Goal: Task Accomplishment & Management: Complete application form

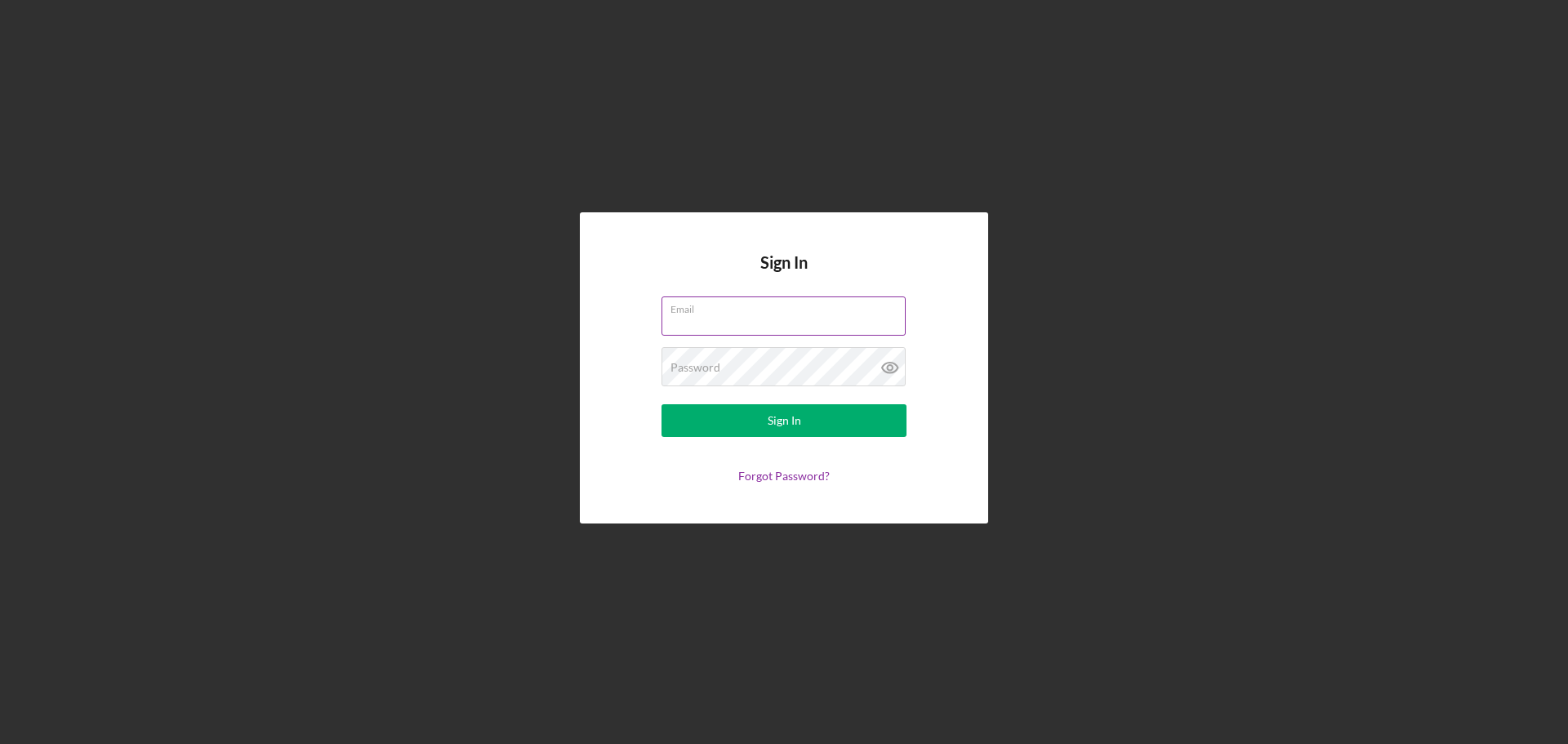
click at [691, 317] on input "Email" at bounding box center [783, 316] width 244 height 39
type input "[PERSON_NAME][EMAIL_ADDRESS][PERSON_NAME][DOMAIN_NAME]"
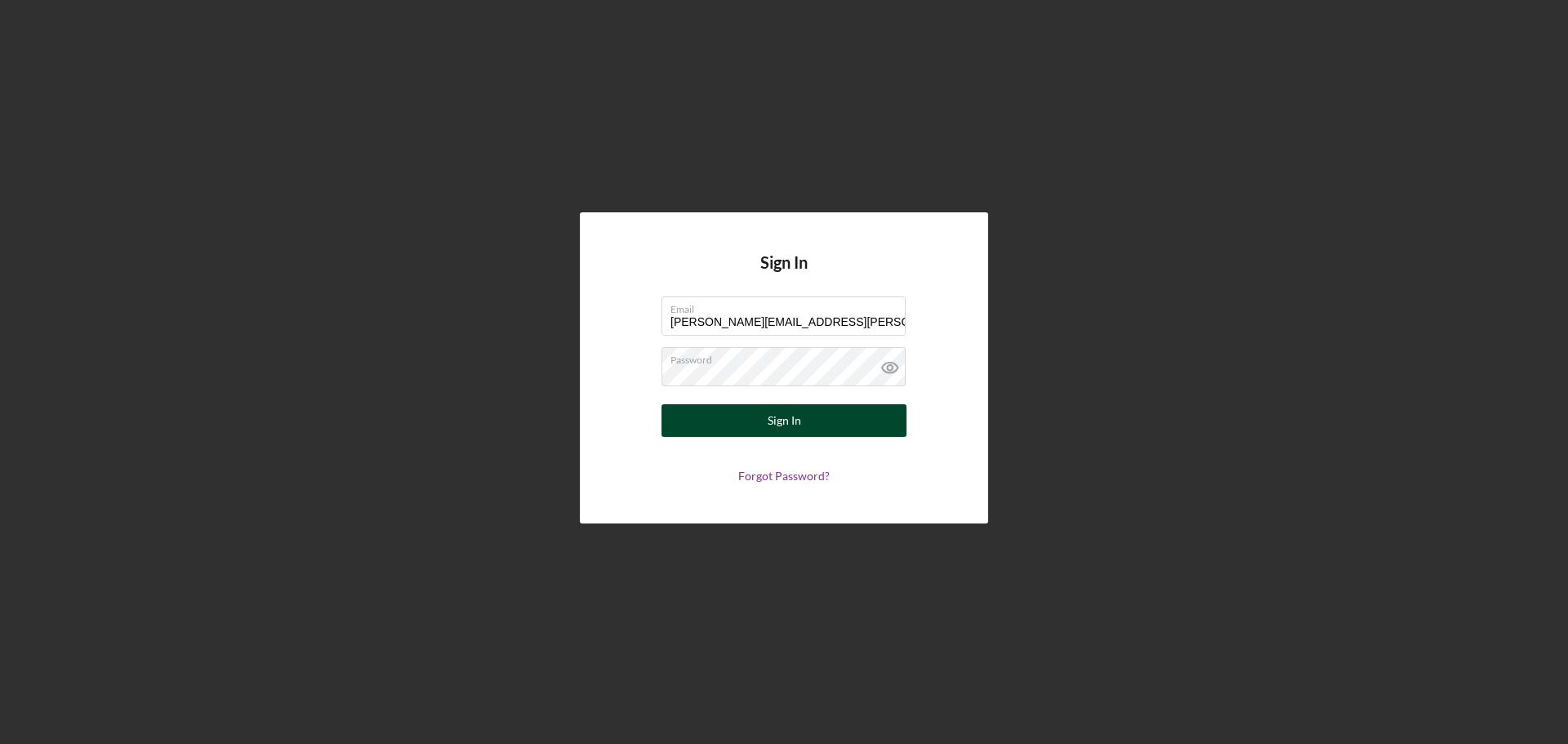
click at [766, 414] on button "Sign In" at bounding box center [784, 420] width 245 height 32
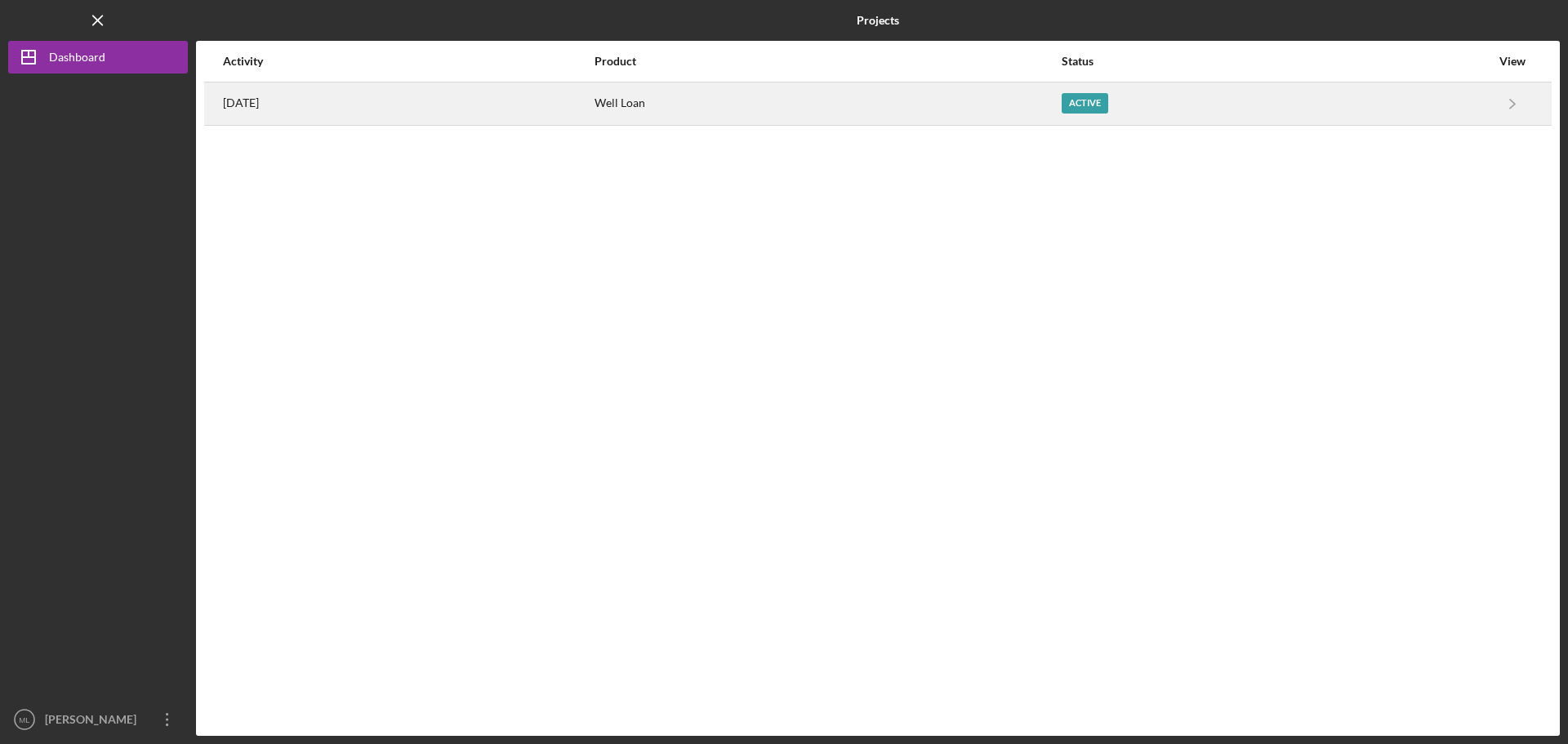
click at [1108, 102] on div "Active" at bounding box center [1084, 103] width 46 height 21
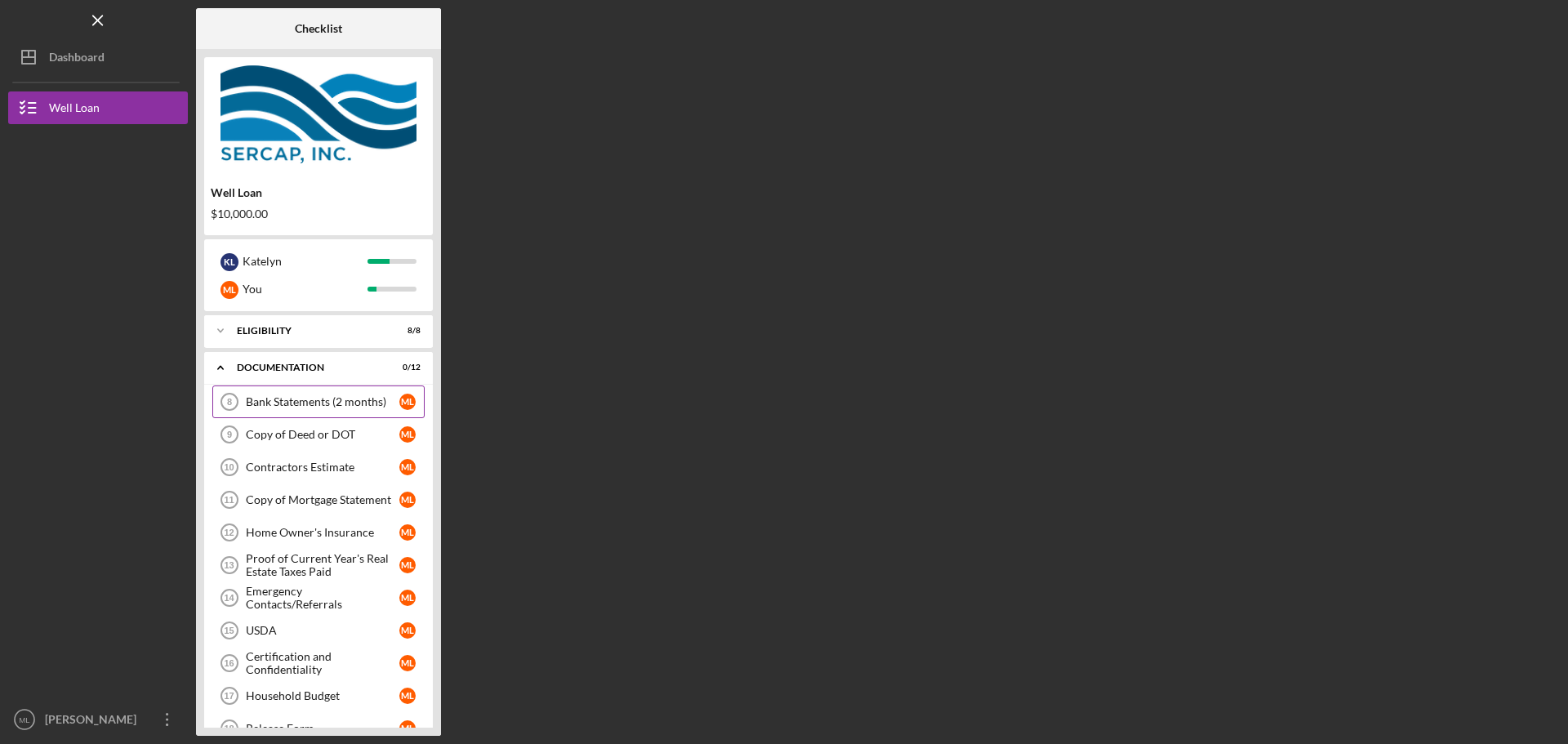
click at [339, 407] on div "Bank Statements (2 months)" at bounding box center [323, 402] width 154 height 13
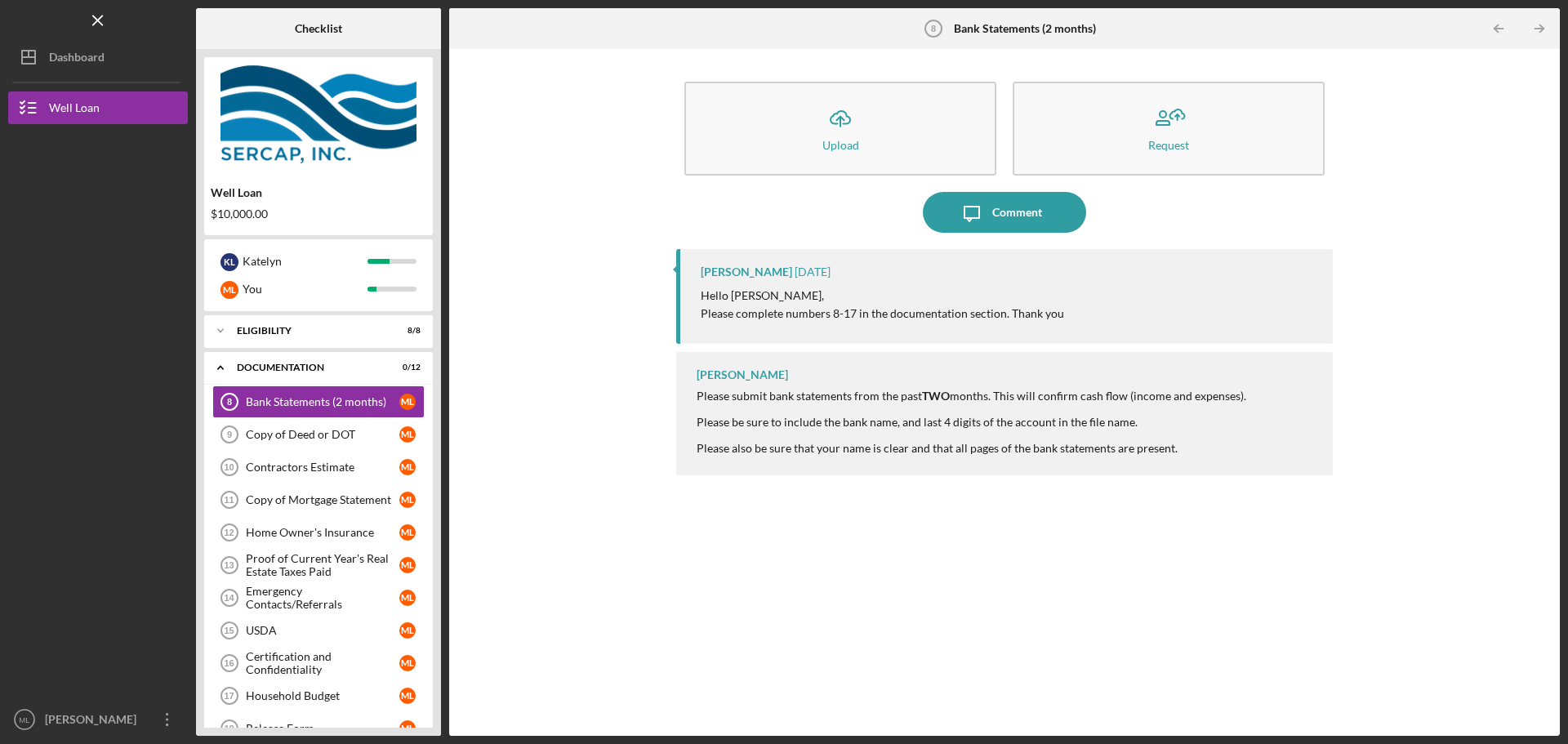
click at [998, 29] on b "Bank Statements (2 months)" at bounding box center [1025, 28] width 142 height 13
click at [222, 331] on polyline at bounding box center [220, 330] width 5 height 3
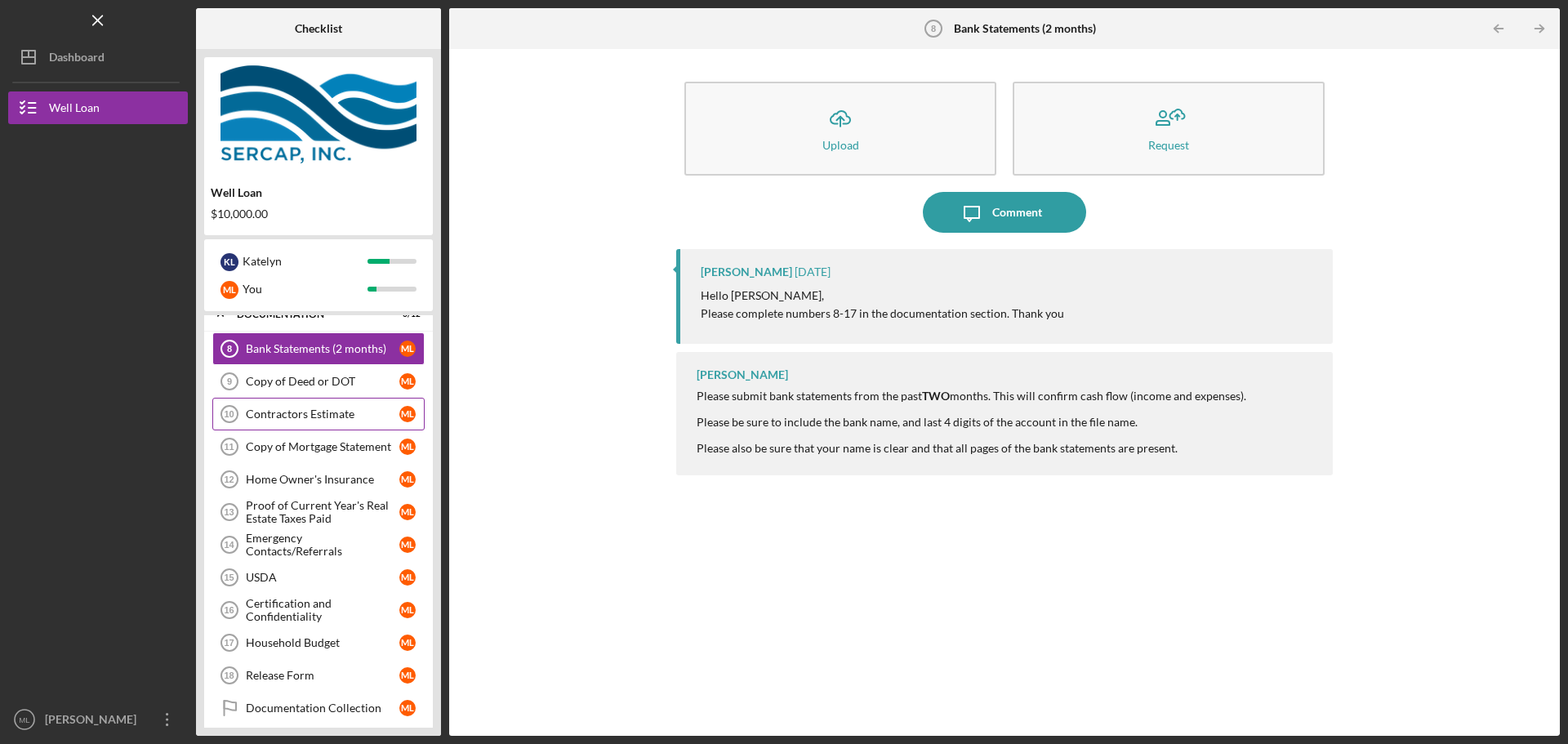
scroll to position [326, 0]
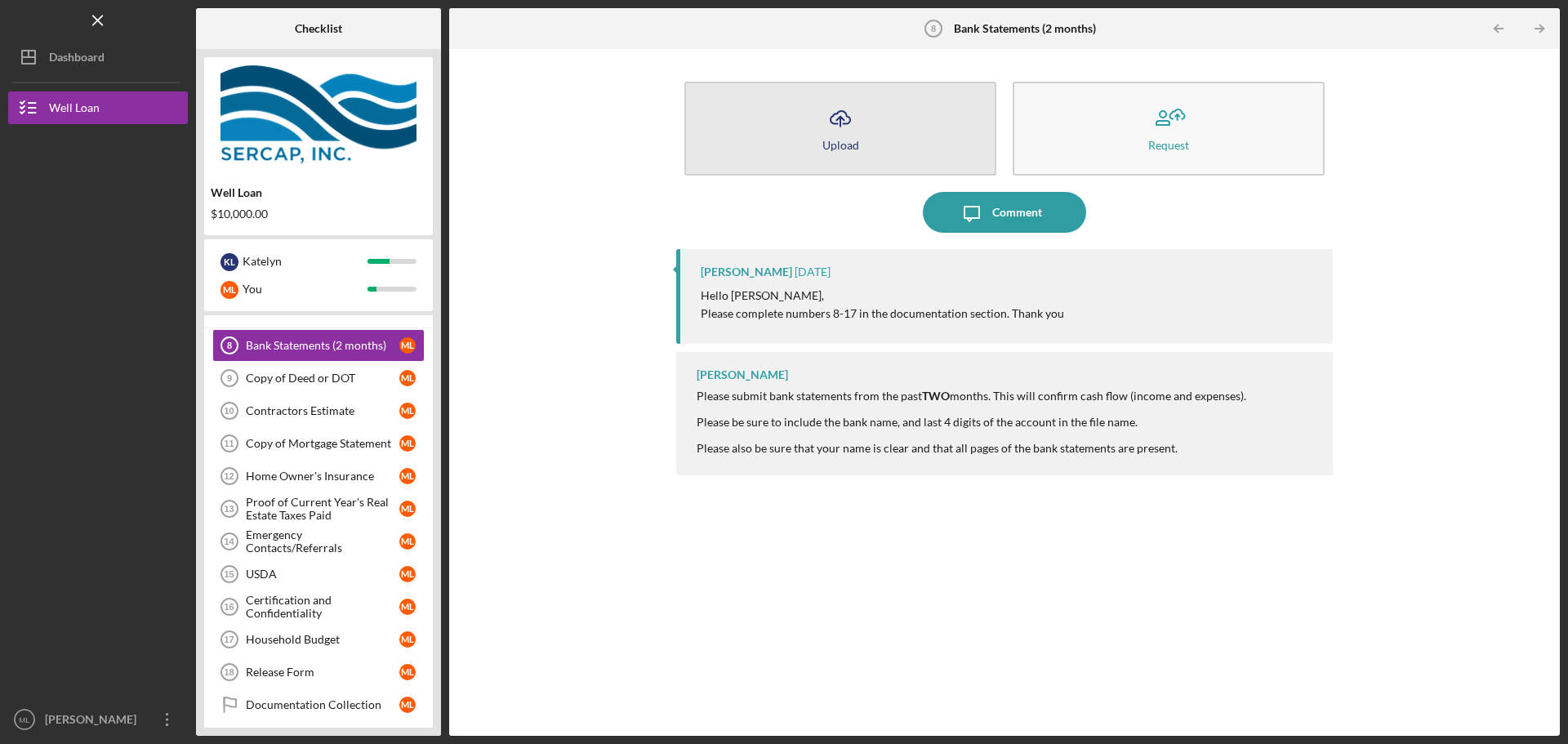
click at [849, 132] on icon "Icon/Upload" at bounding box center [839, 118] width 41 height 41
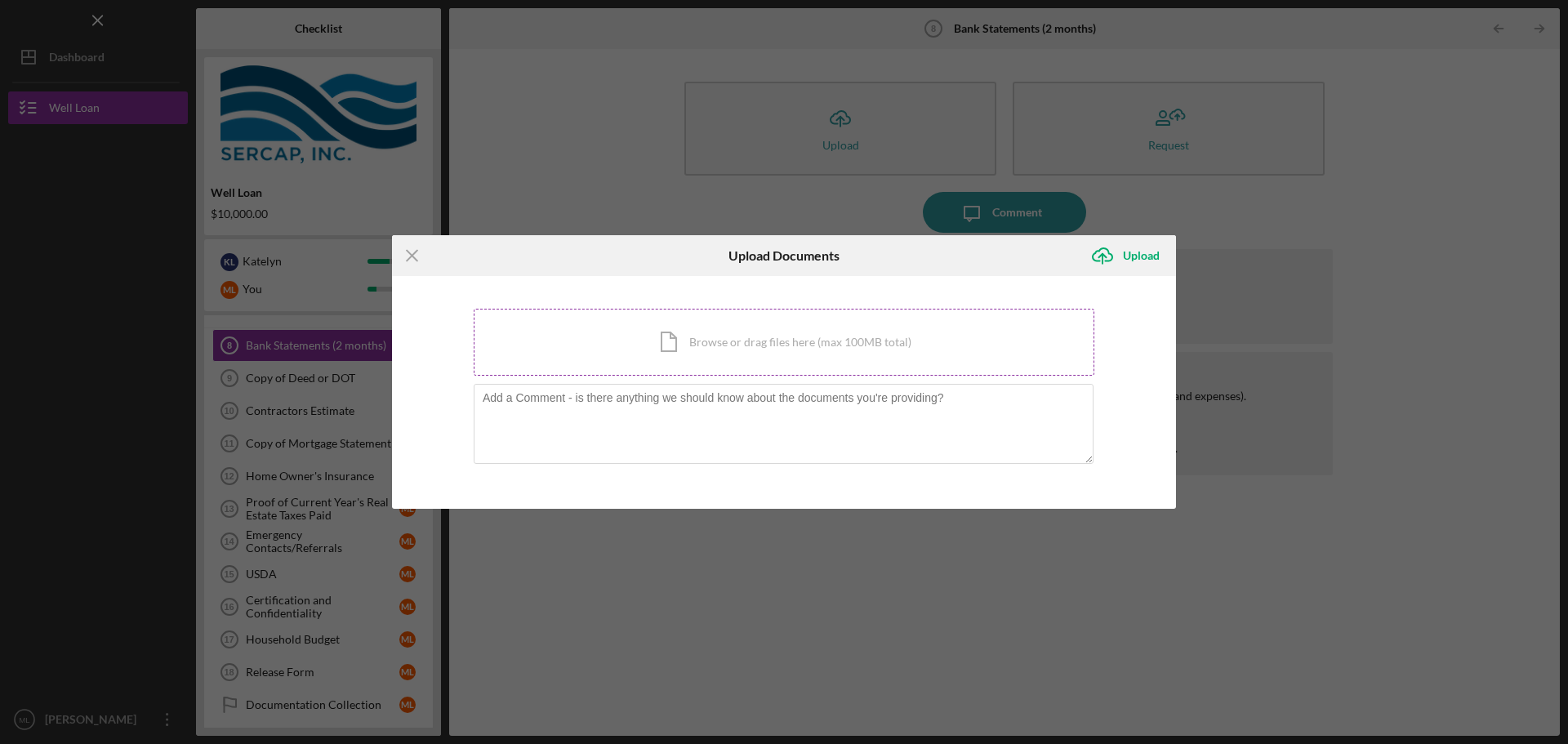
click at [711, 339] on div "Icon/Document Browse or drag files here (max 100MB total) Tap to choose files o…" at bounding box center [784, 342] width 620 height 67
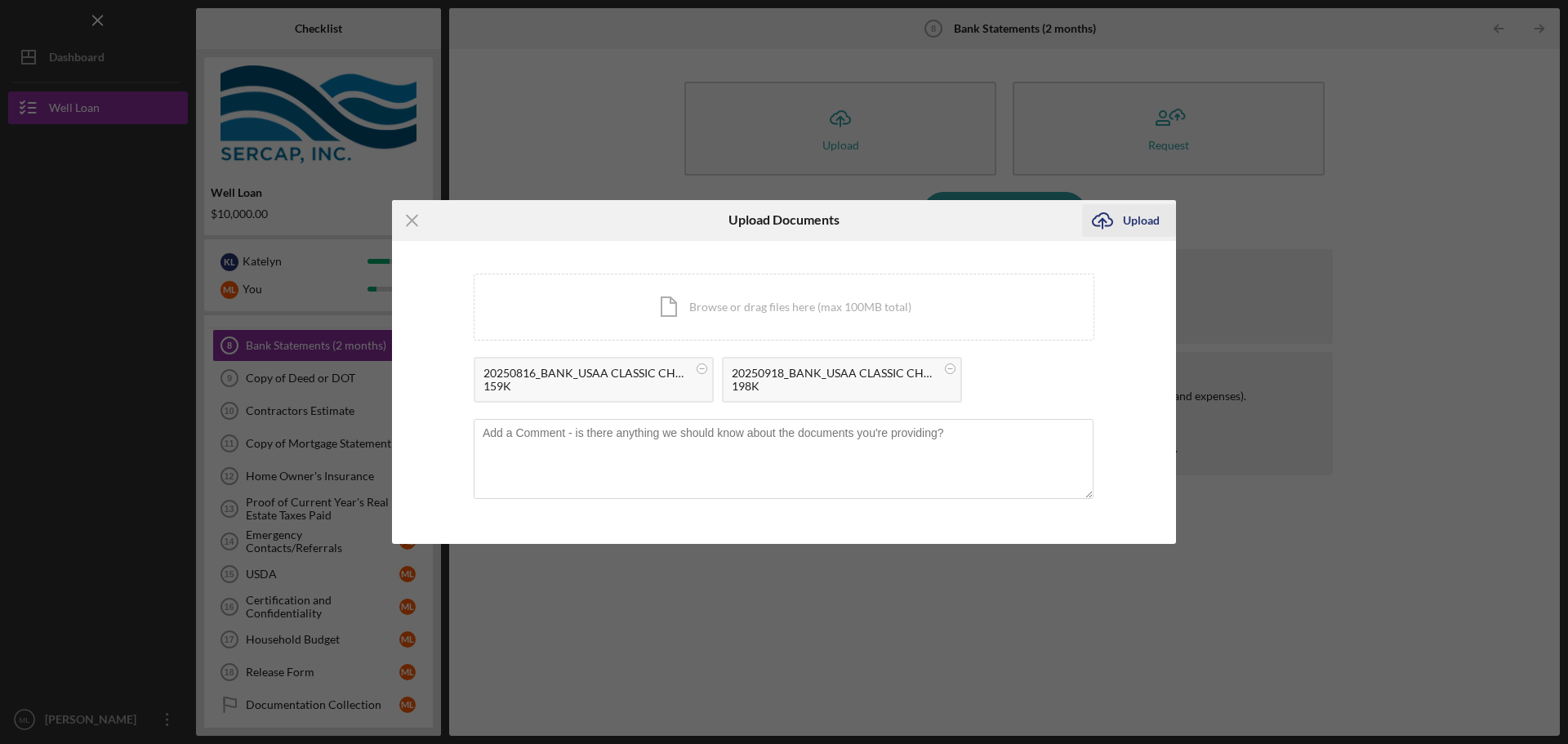
click at [1119, 214] on icon "Icon/Upload" at bounding box center [1102, 220] width 41 height 41
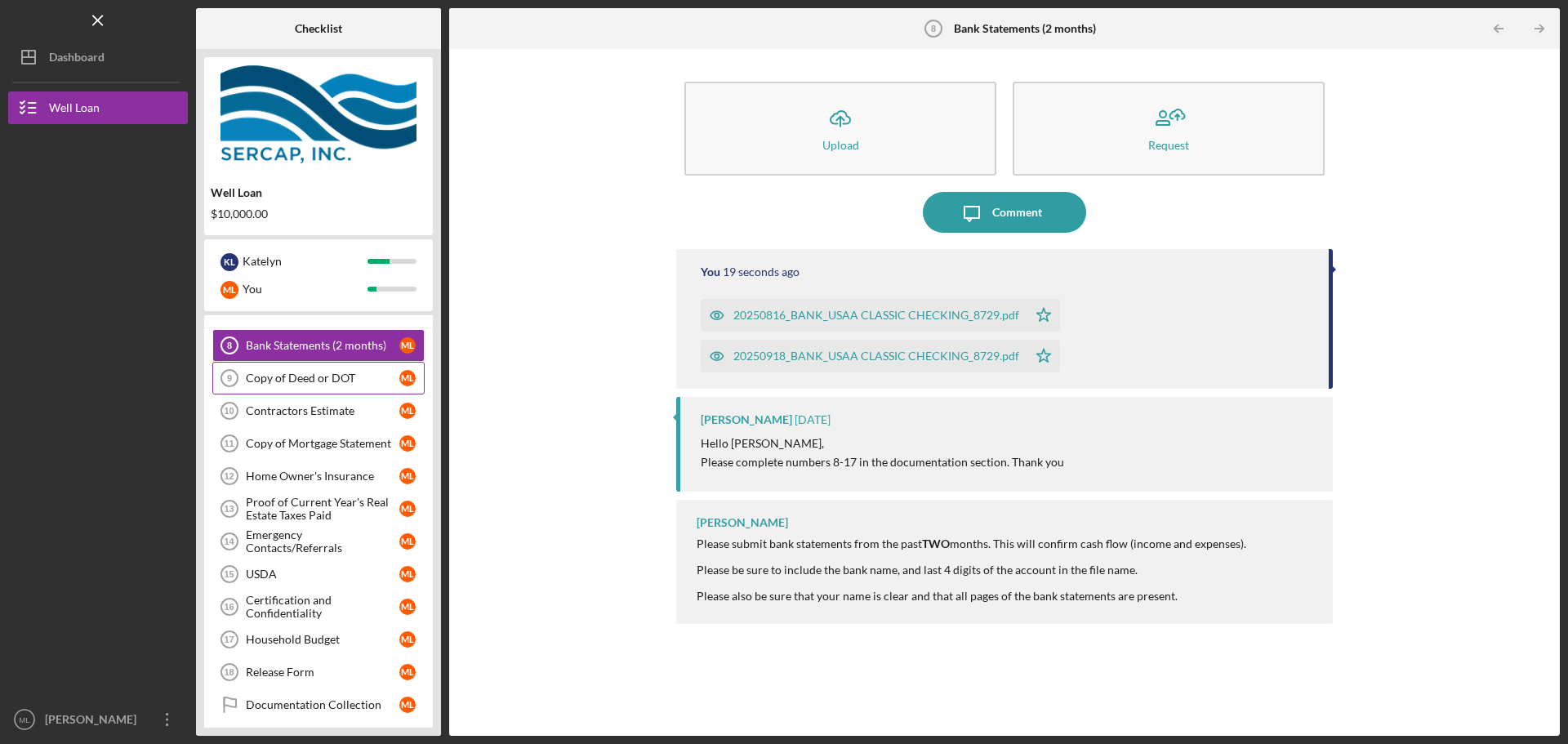
click at [352, 381] on div "Copy of Deed or DOT" at bounding box center [323, 379] width 154 height 13
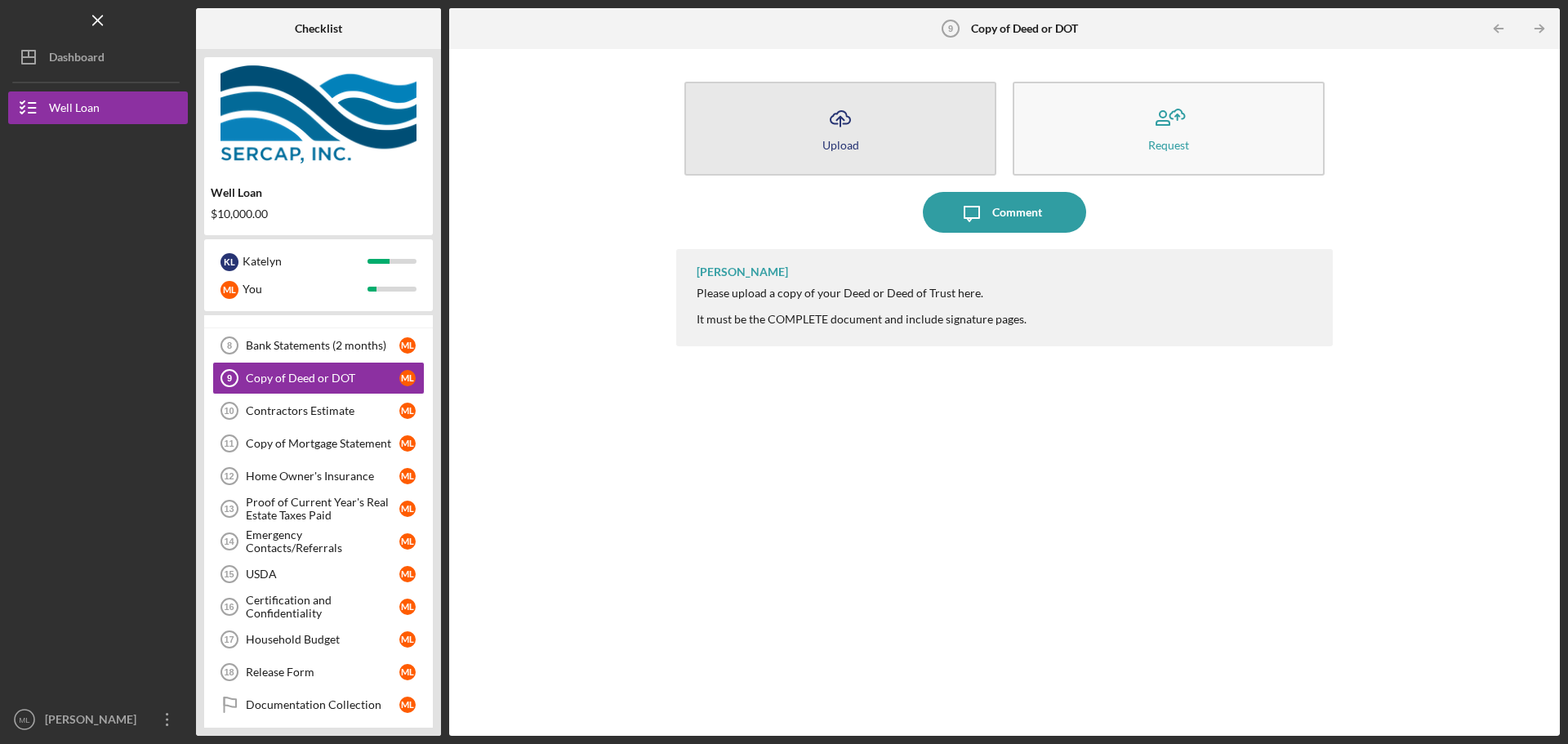
click at [912, 143] on button "Icon/Upload Upload" at bounding box center [840, 128] width 312 height 94
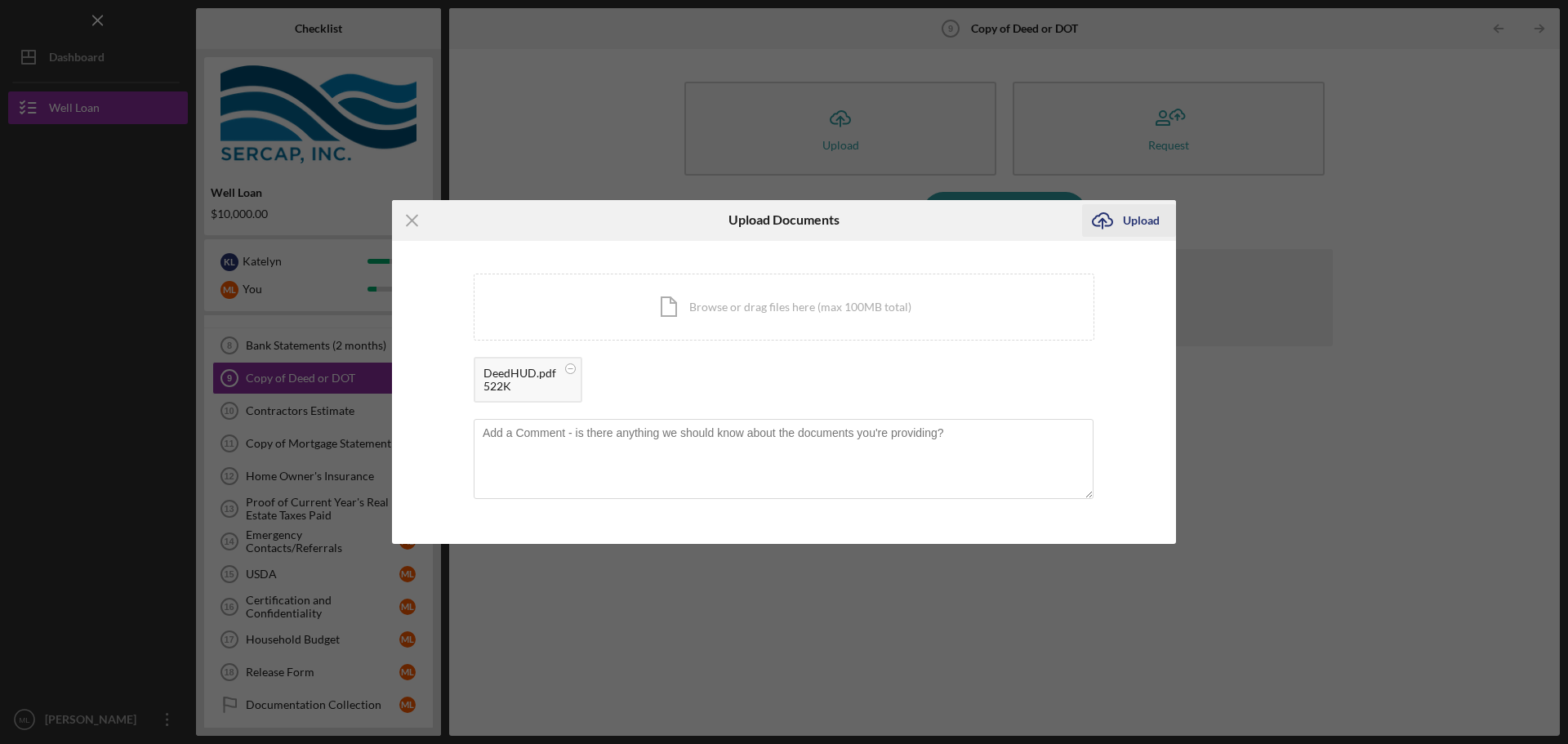
click at [1140, 223] on div "Upload" at bounding box center [1141, 220] width 37 height 32
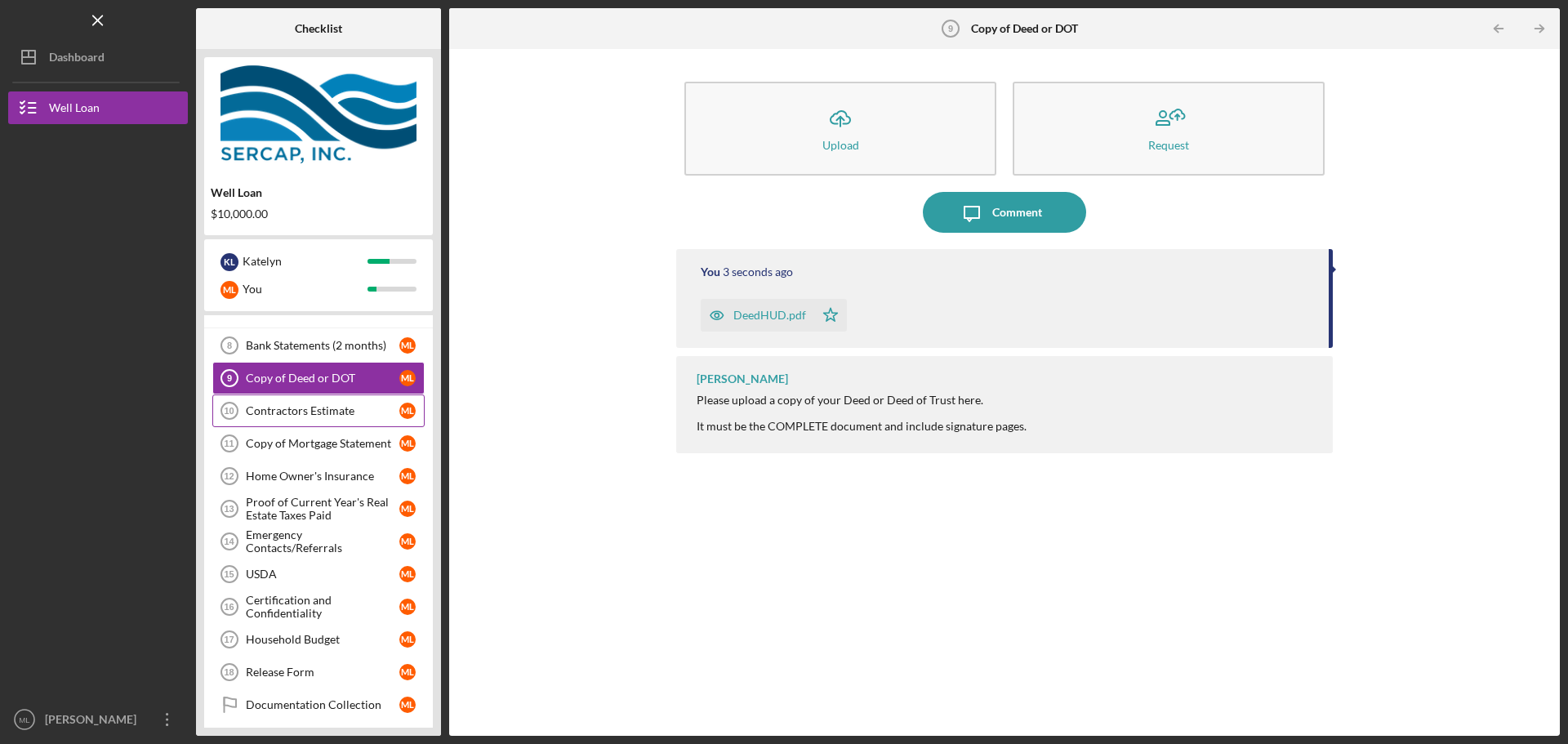
click at [293, 425] on link "Contractors Estimate 10 Contractors Estimate M L" at bounding box center [319, 411] width 212 height 32
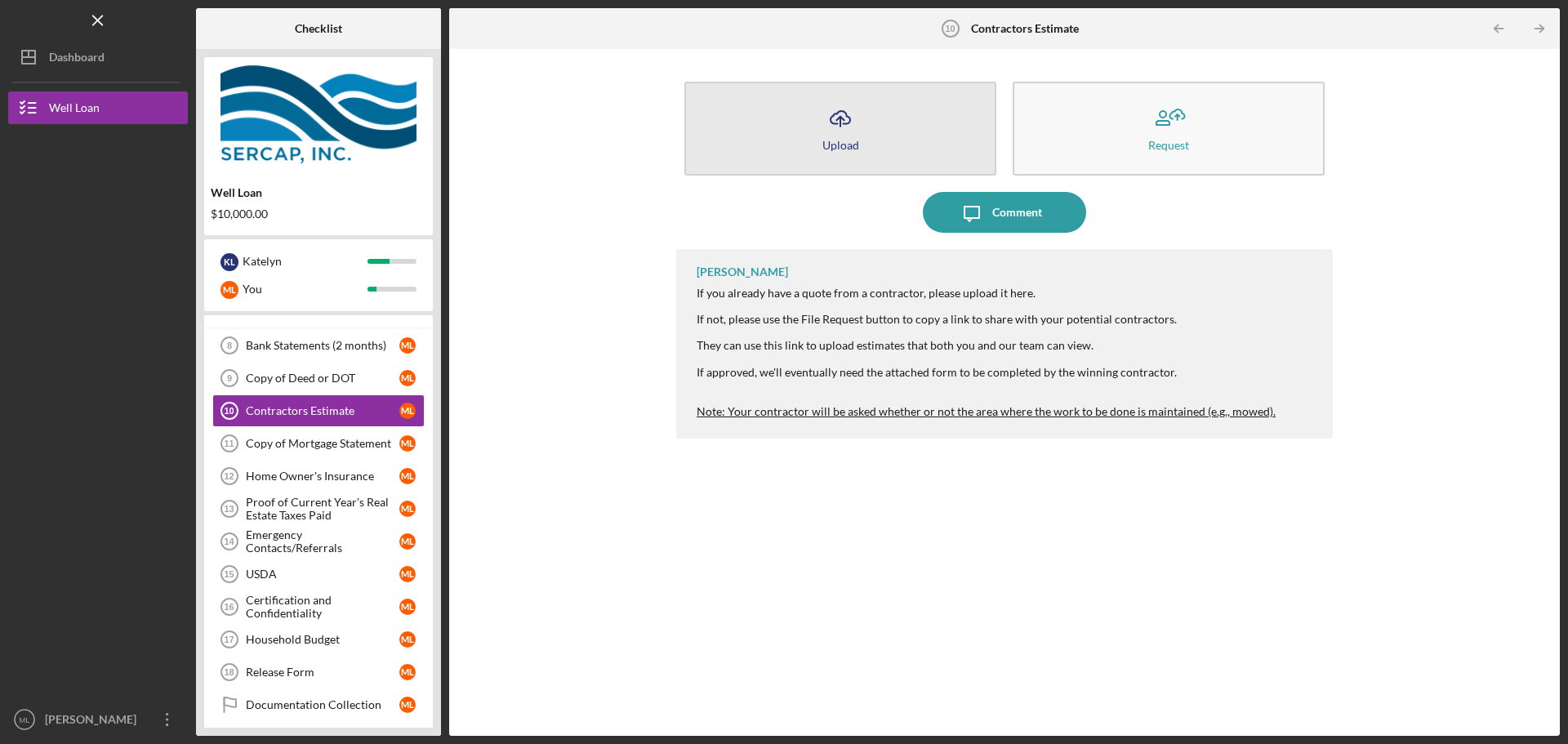
click at [863, 112] on button "Icon/Upload Upload" at bounding box center [840, 128] width 312 height 94
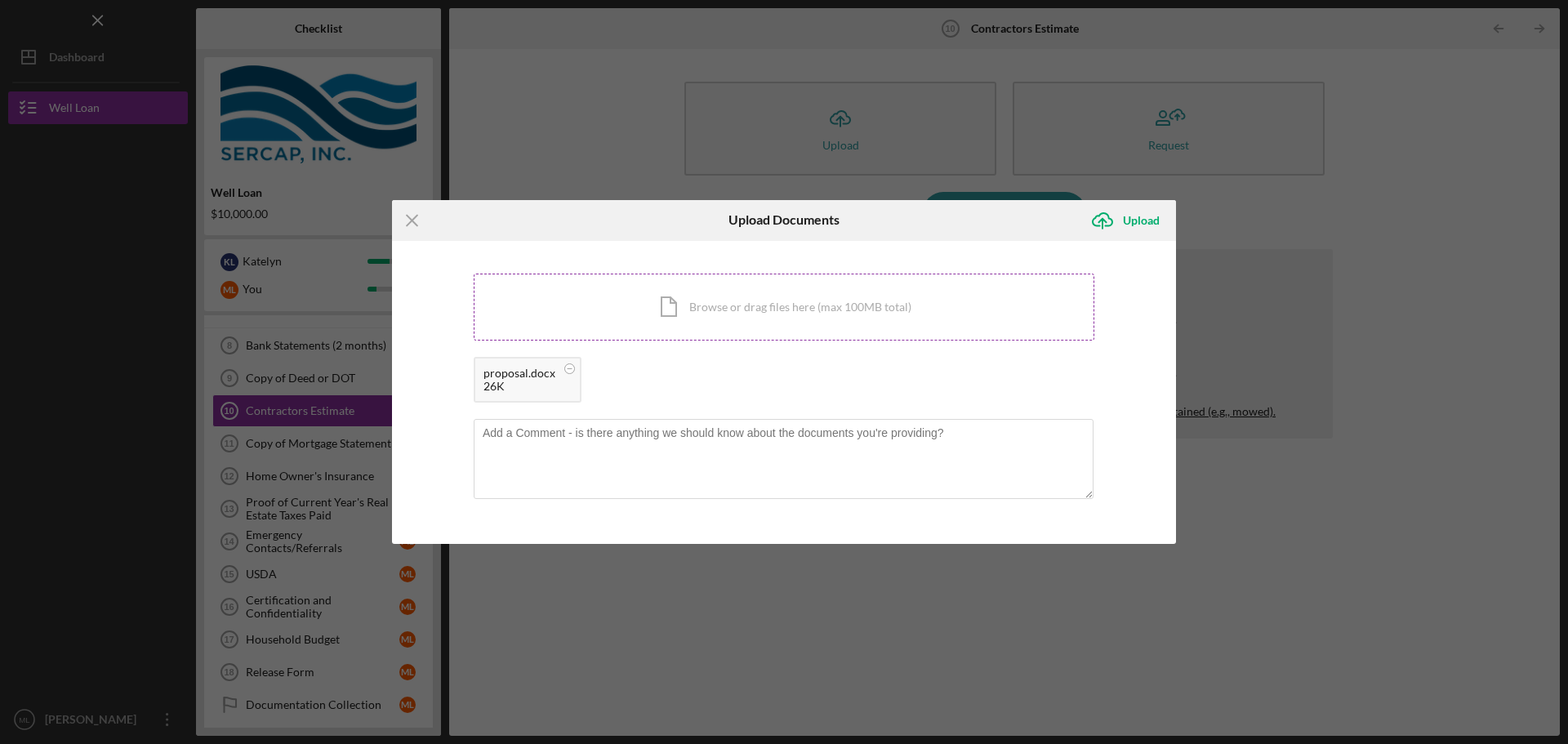
click at [566, 370] on circle at bounding box center [570, 368] width 9 height 9
click at [1109, 209] on icon "Icon/Upload" at bounding box center [1102, 220] width 41 height 41
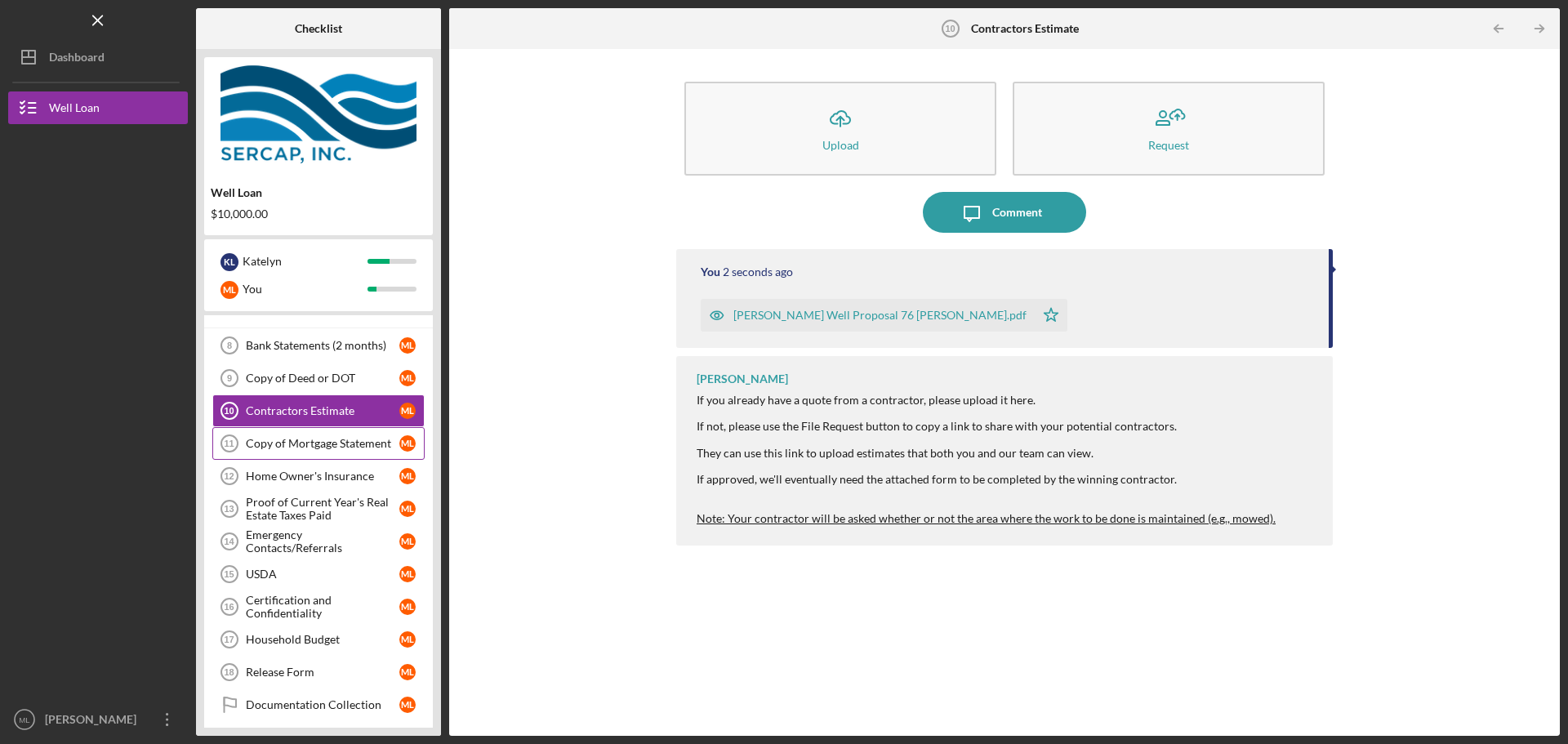
click at [313, 444] on div "Copy of Mortgage Statement" at bounding box center [323, 444] width 154 height 13
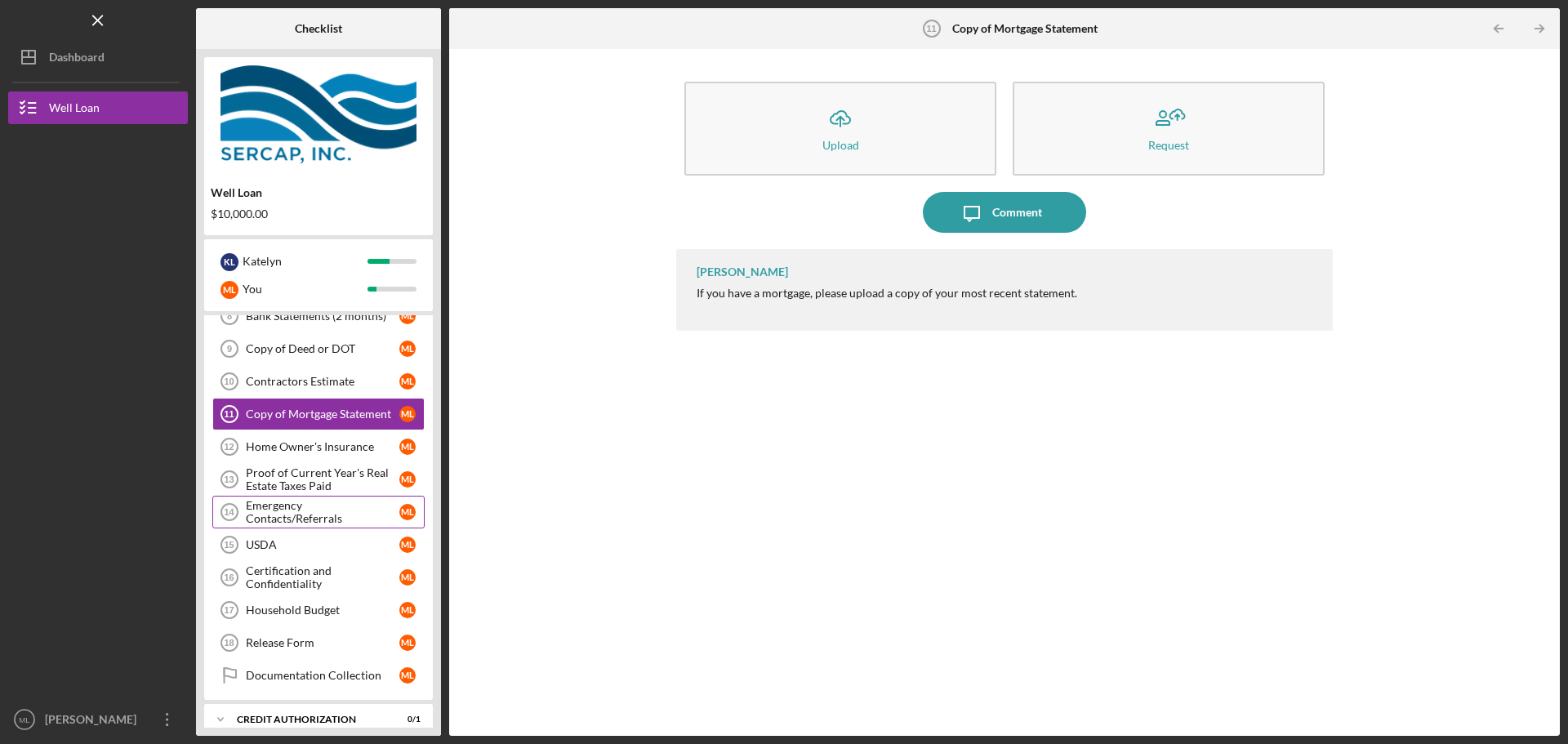
scroll to position [409, 0]
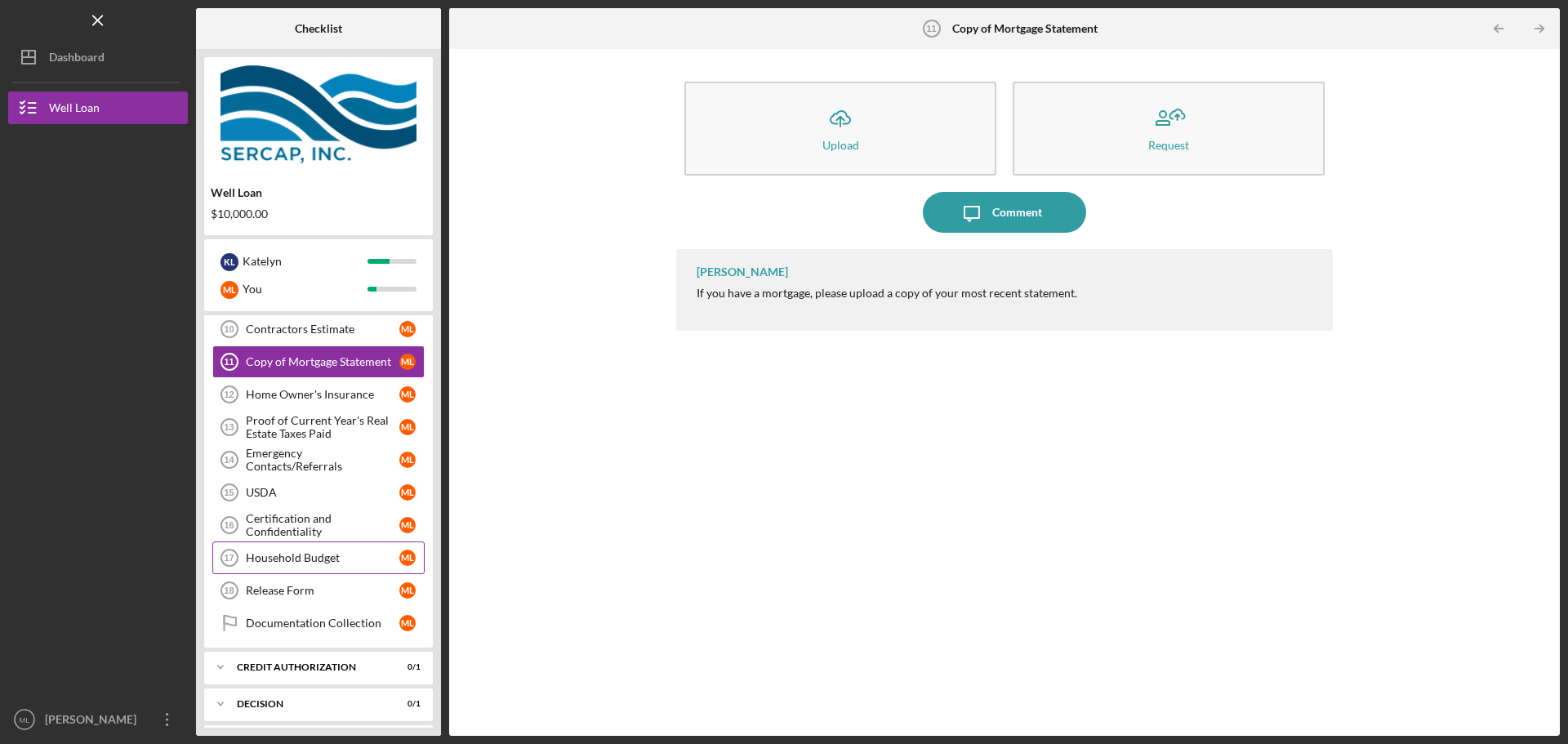
click at [309, 552] on div "Household Budget" at bounding box center [323, 558] width 154 height 13
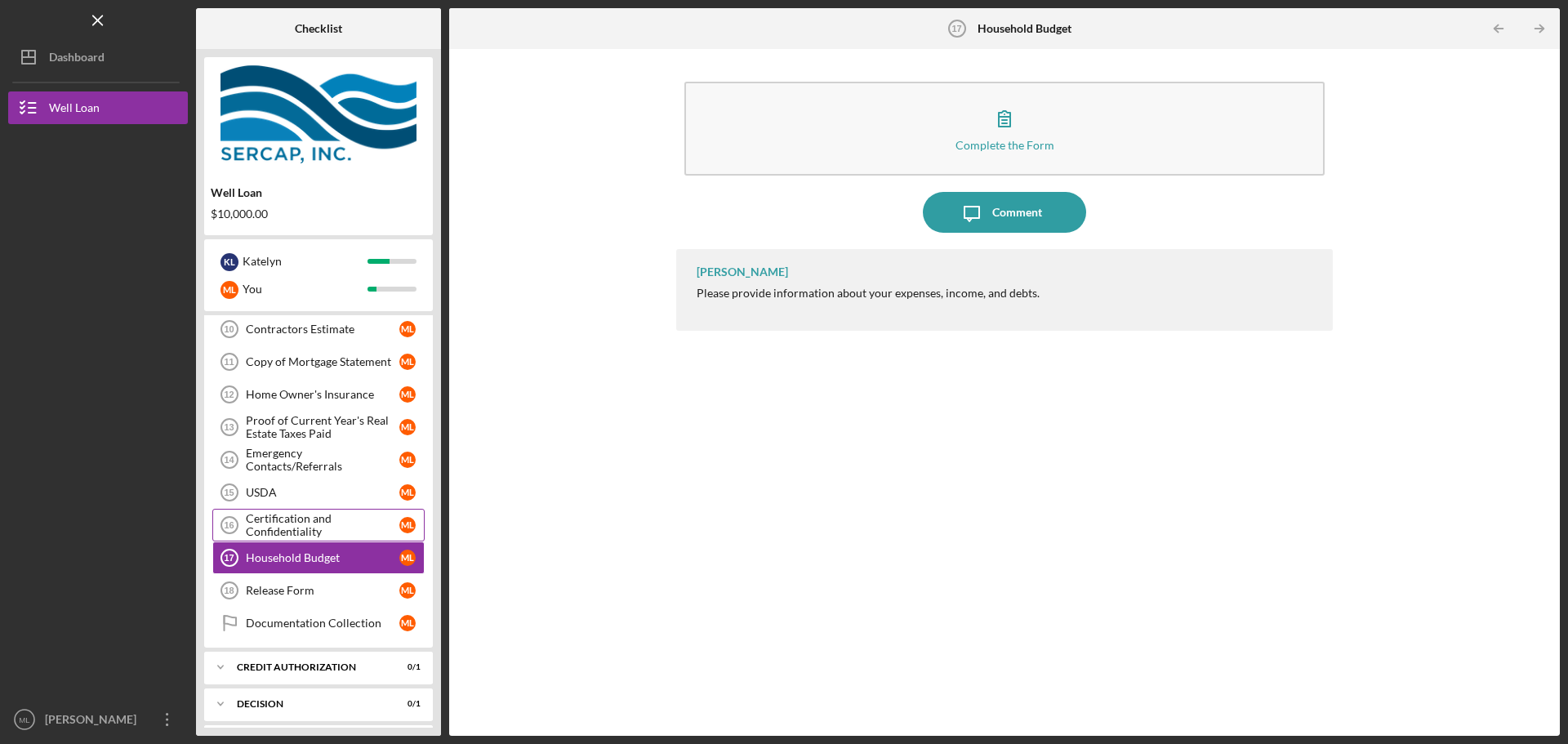
click at [296, 528] on div "Certification and Confidentiality" at bounding box center [323, 526] width 154 height 27
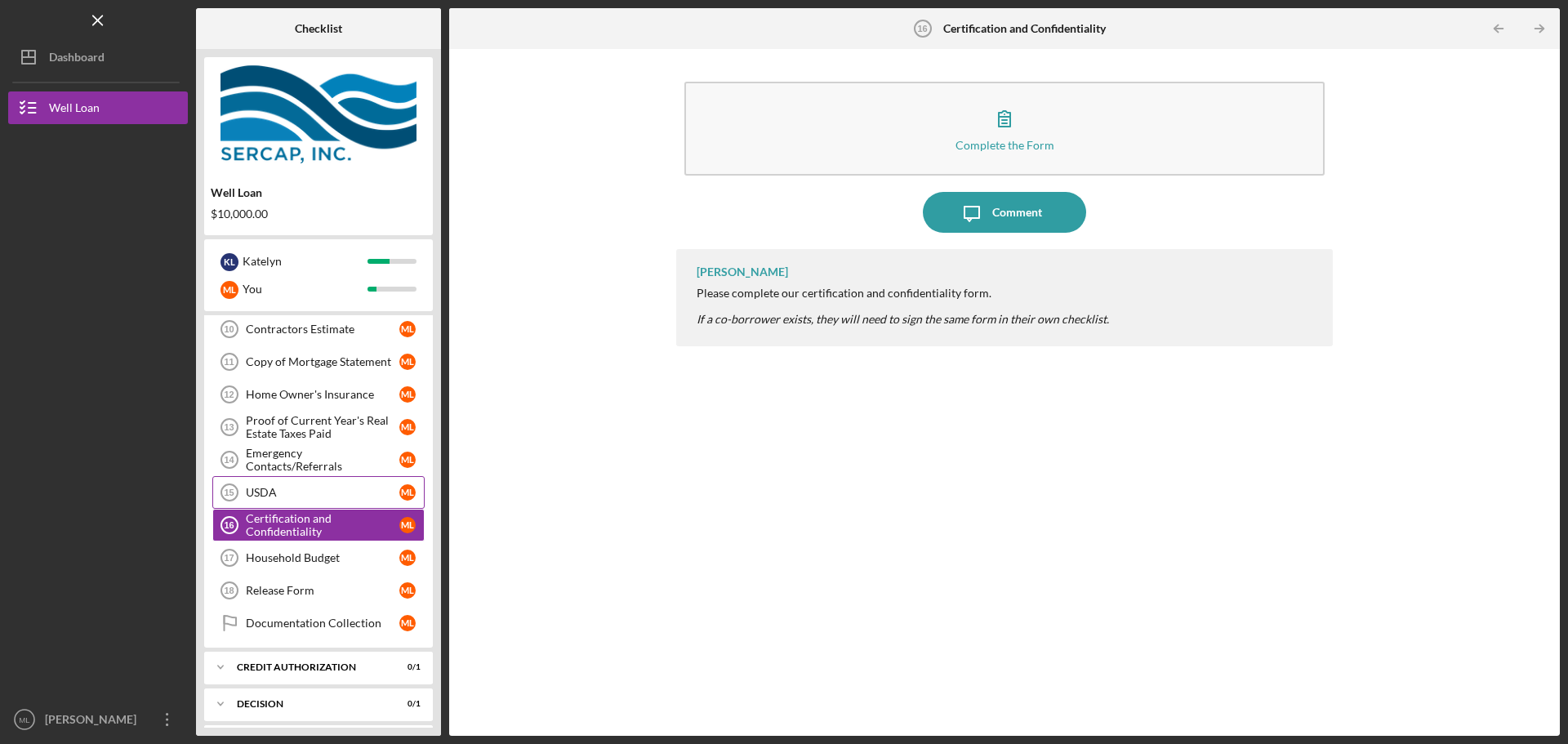
click at [293, 509] on link "USDA 15 USDA M L" at bounding box center [319, 493] width 212 height 32
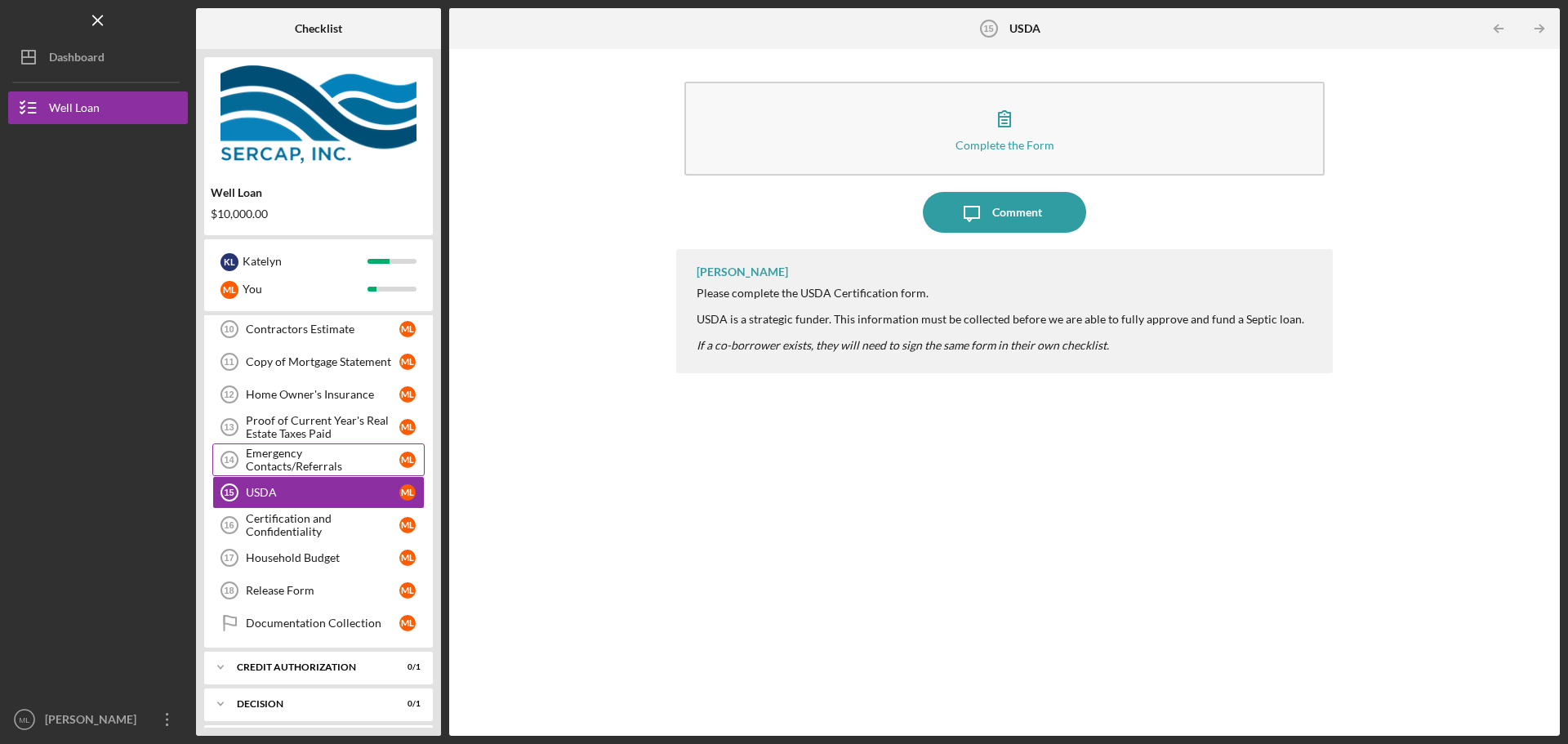
click at [294, 470] on link "Emergency Contacts/Referrals 14 Emergency Contacts/Referrals M L" at bounding box center [319, 460] width 212 height 32
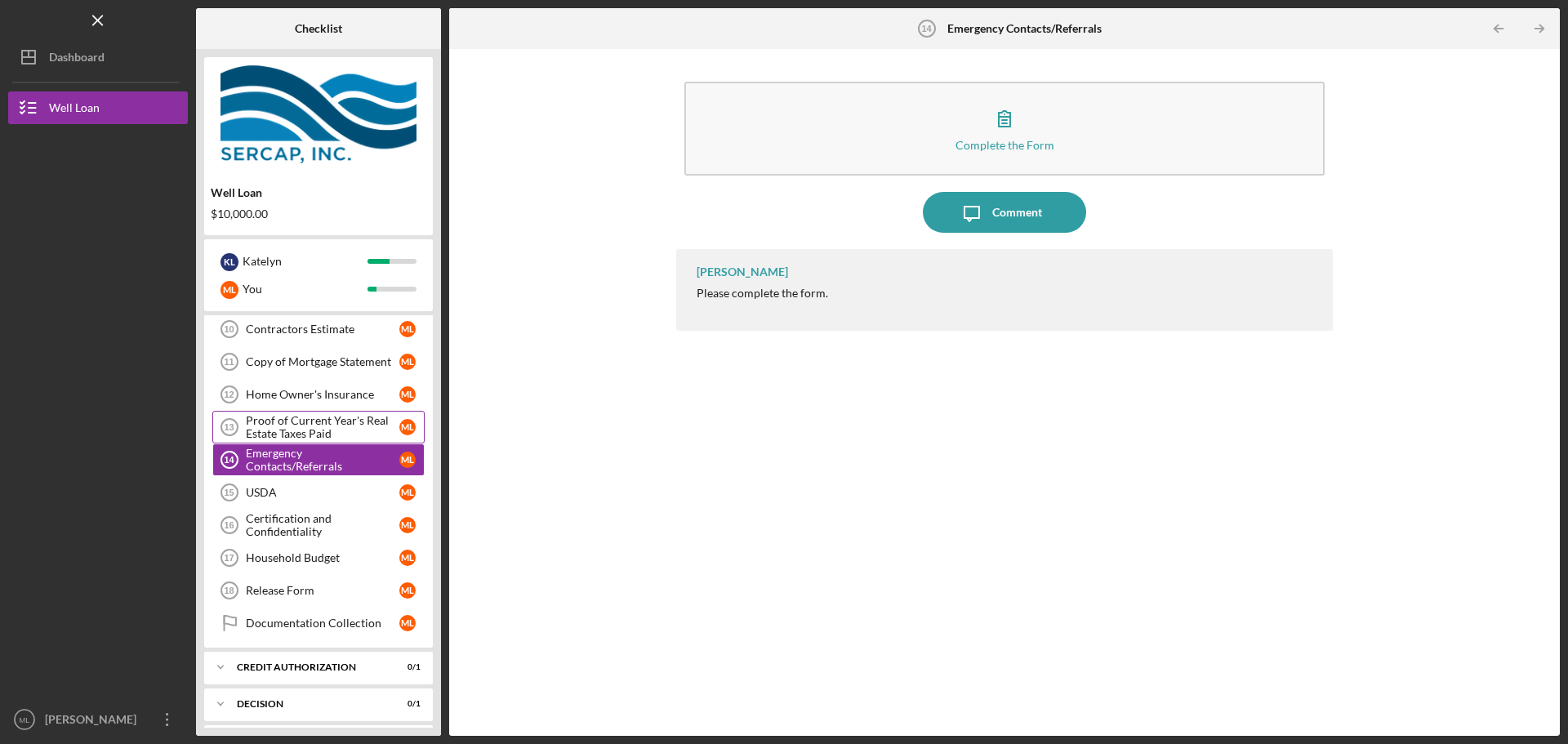
click at [304, 431] on div "Proof of Current Year's Real Estate Taxes Paid" at bounding box center [323, 428] width 154 height 27
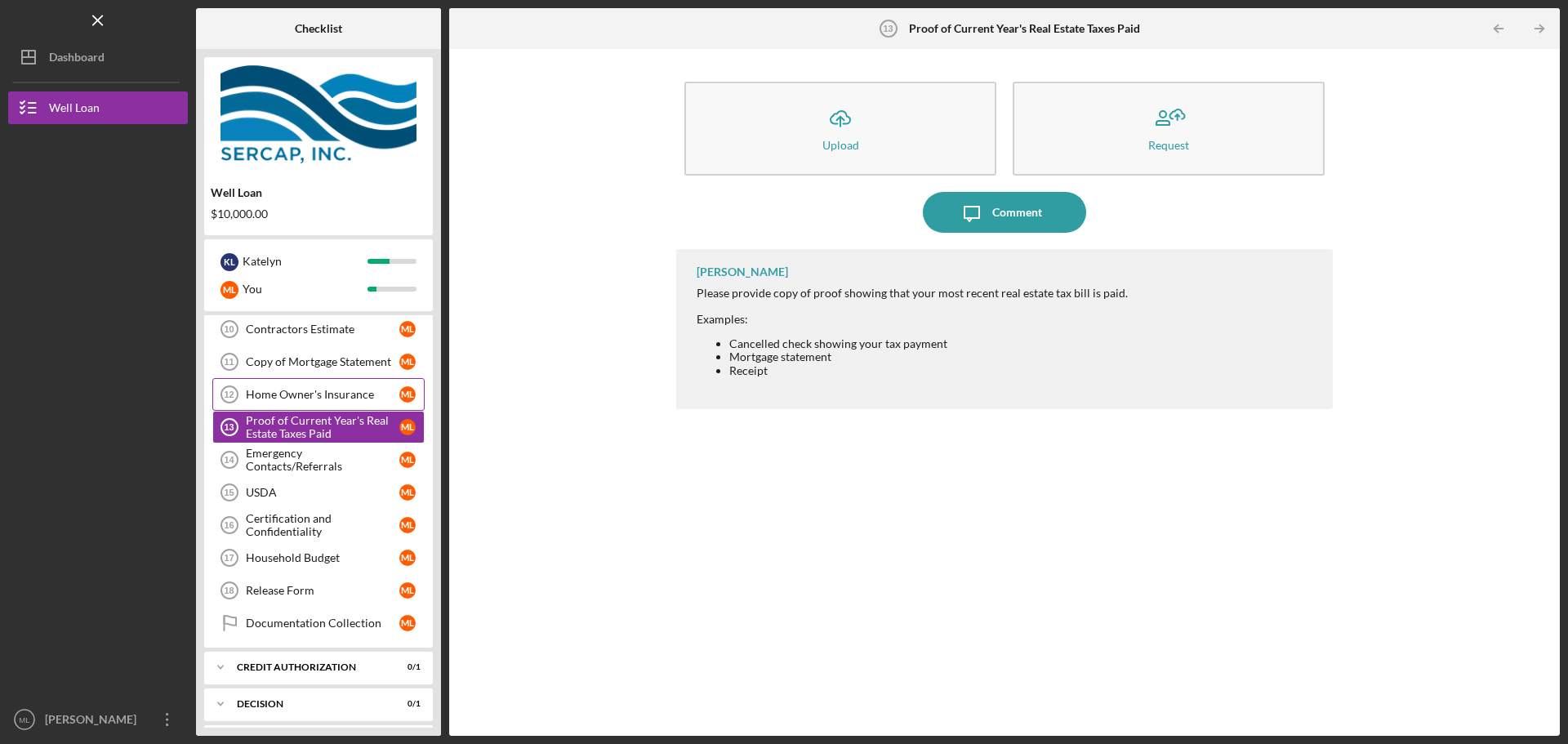
click at [306, 398] on div "Home Owner's Insurance" at bounding box center [323, 395] width 154 height 13
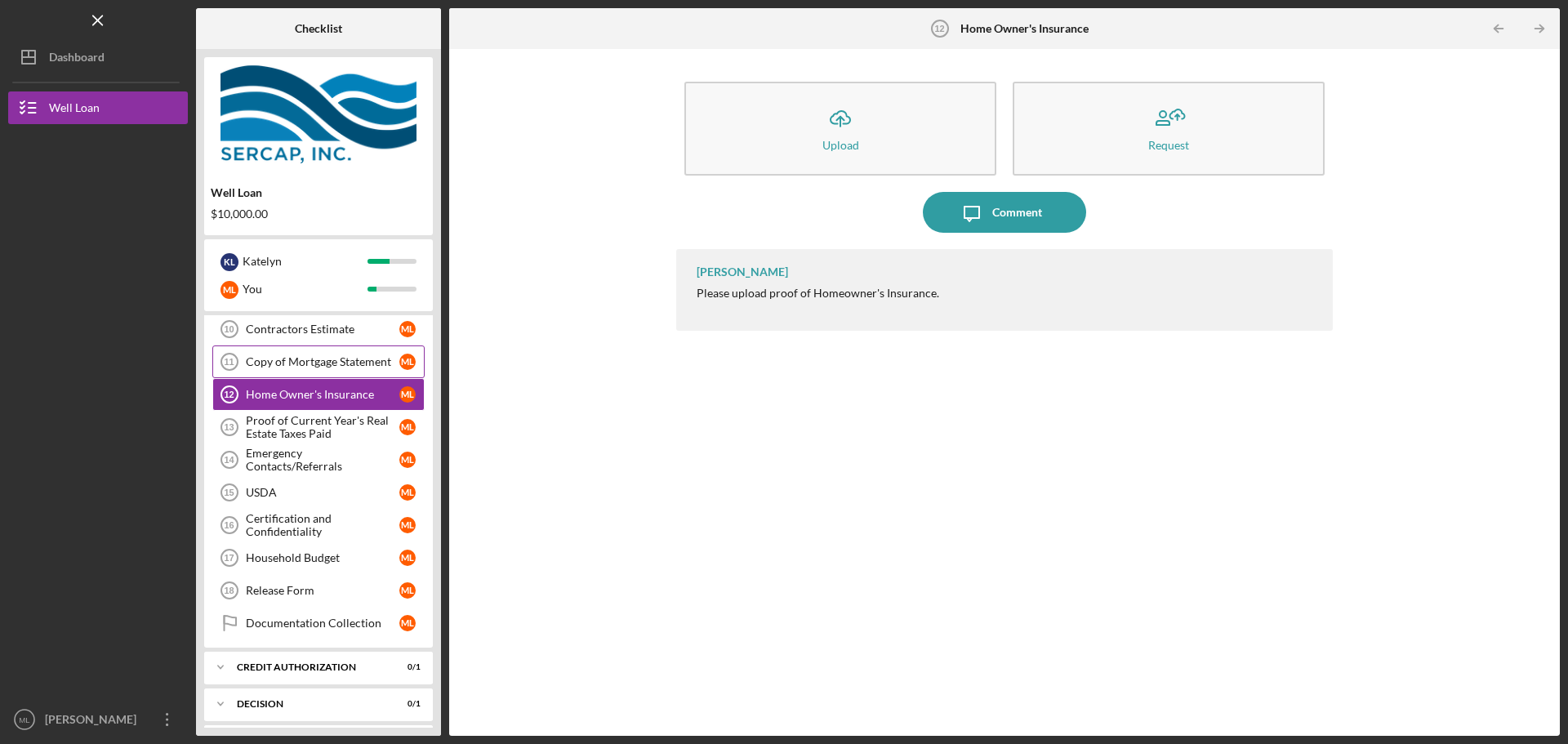
click at [312, 370] on link "Copy of Mortgage Statement 11 Copy of Mortgage Statement M L" at bounding box center [319, 362] width 212 height 32
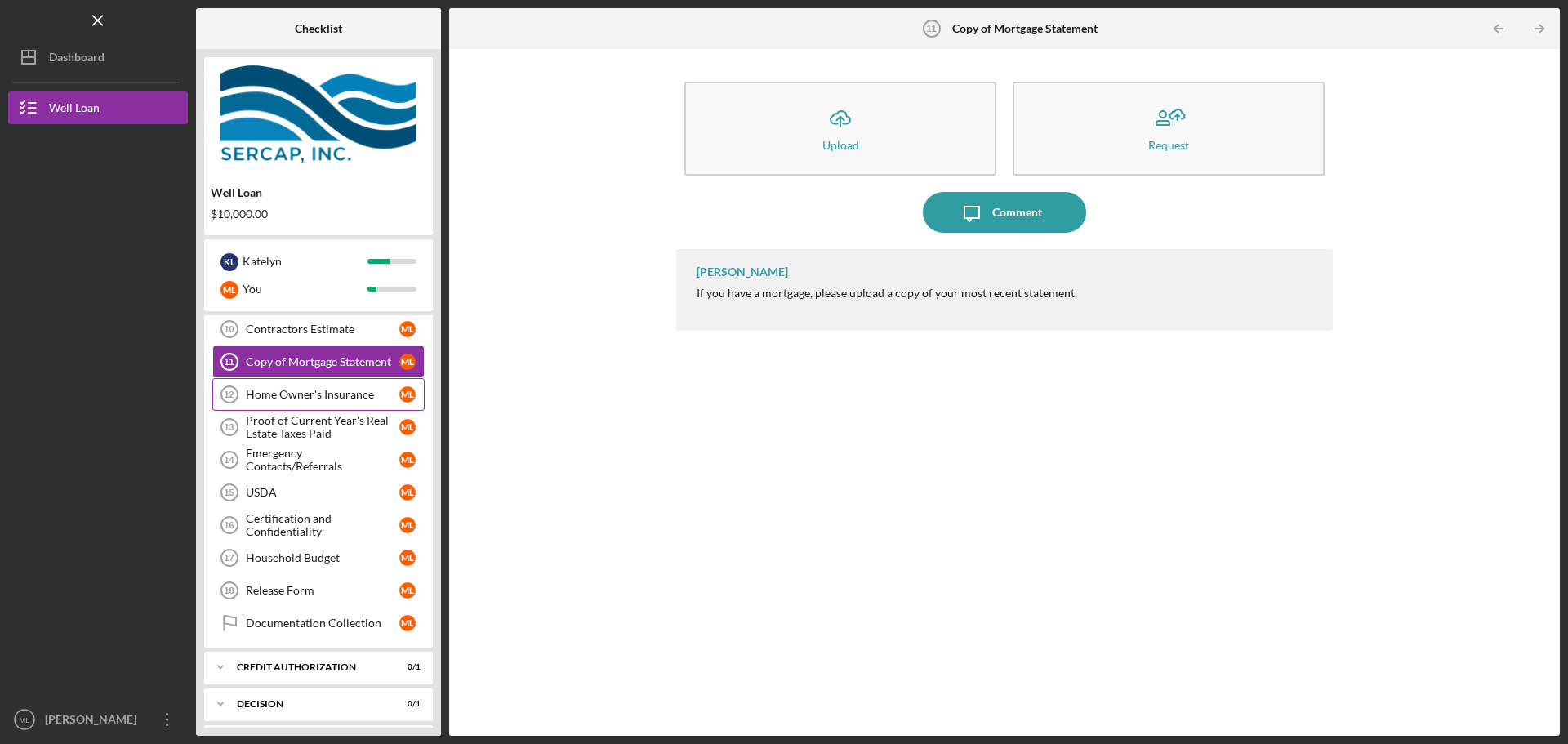
click at [316, 395] on div "Home Owner's Insurance" at bounding box center [323, 395] width 154 height 13
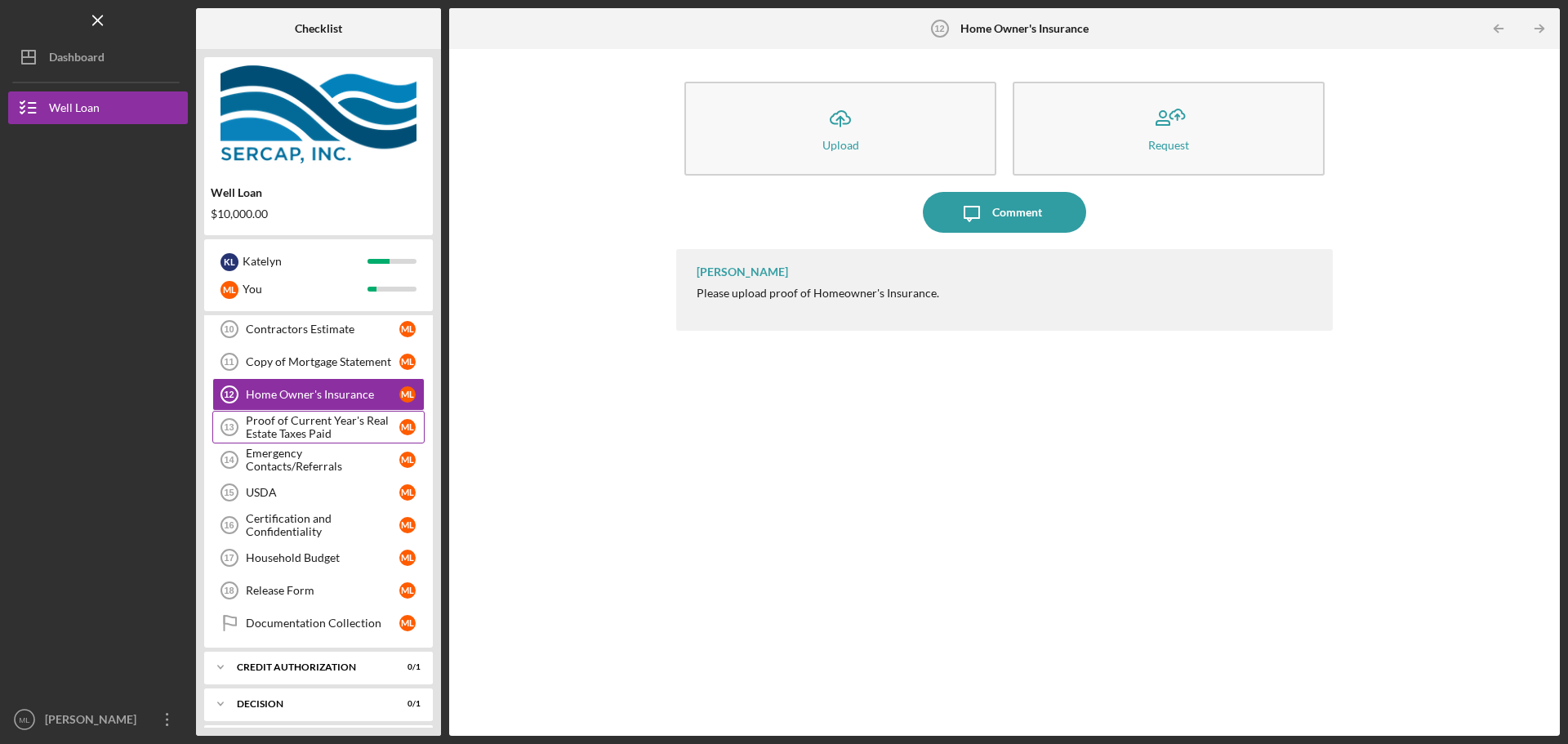
click at [318, 425] on div "Proof of Current Year's Real Estate Taxes Paid" at bounding box center [323, 428] width 154 height 27
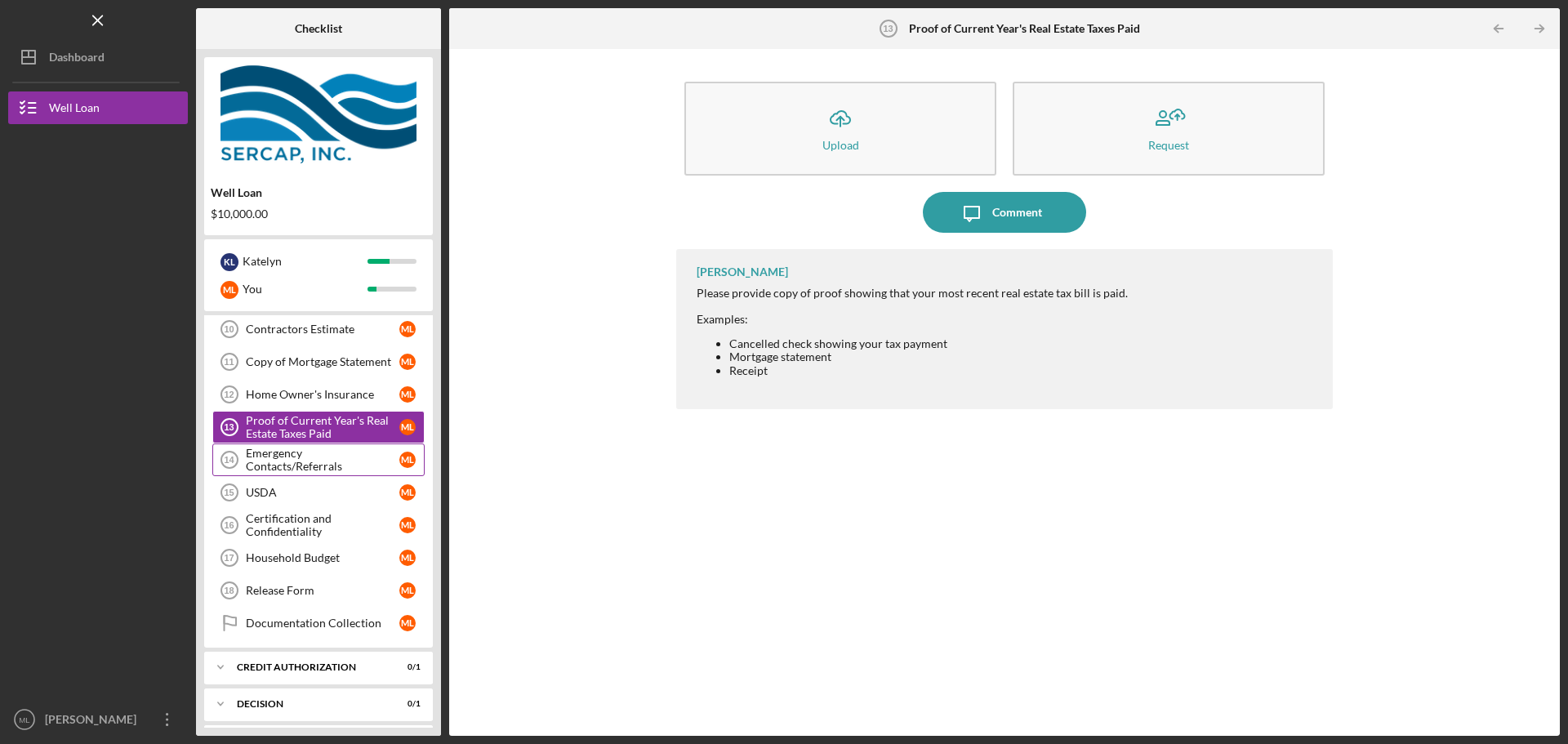
click at [347, 463] on div "Emergency Contacts/Referrals" at bounding box center [323, 460] width 154 height 27
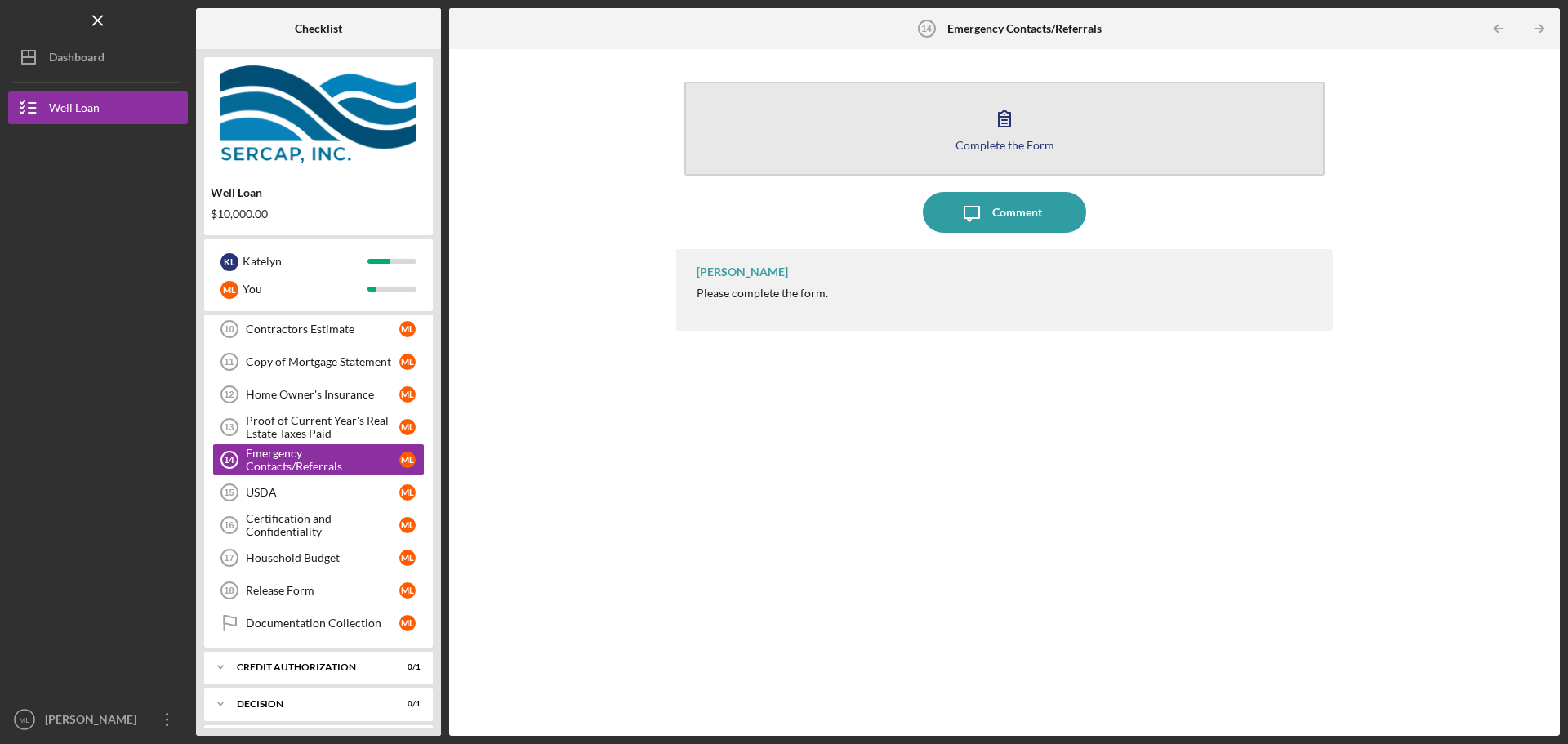
click at [1009, 106] on icon "button" at bounding box center [1005, 118] width 41 height 41
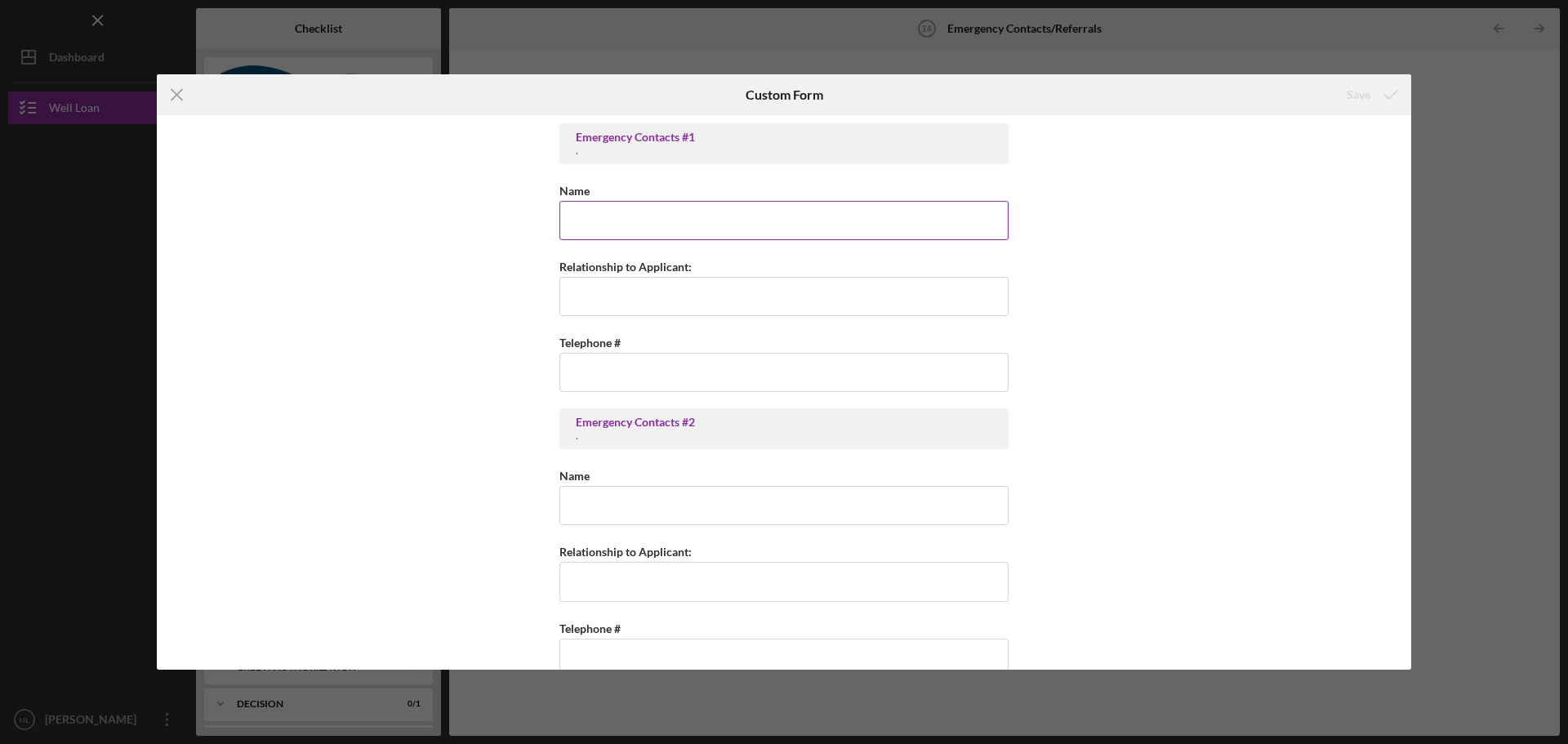
click at [741, 197] on div "Name" at bounding box center [784, 191] width 450 height 21
click at [726, 223] on input "Name" at bounding box center [784, 220] width 450 height 39
type input "[PERSON_NAME]"
type input "Mother In Law"
click at [651, 361] on input "Telephone #" at bounding box center [784, 372] width 450 height 39
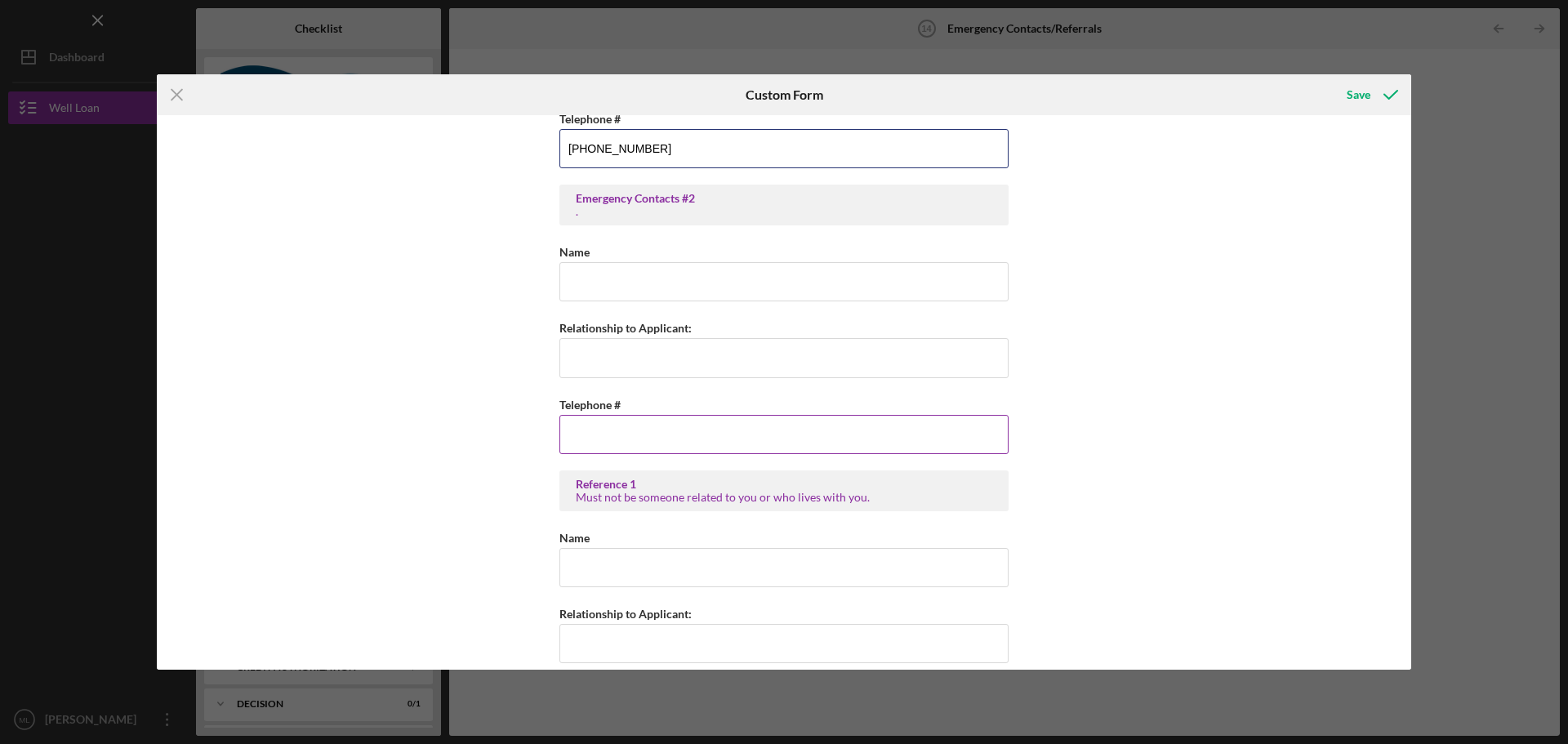
scroll to position [245, 0]
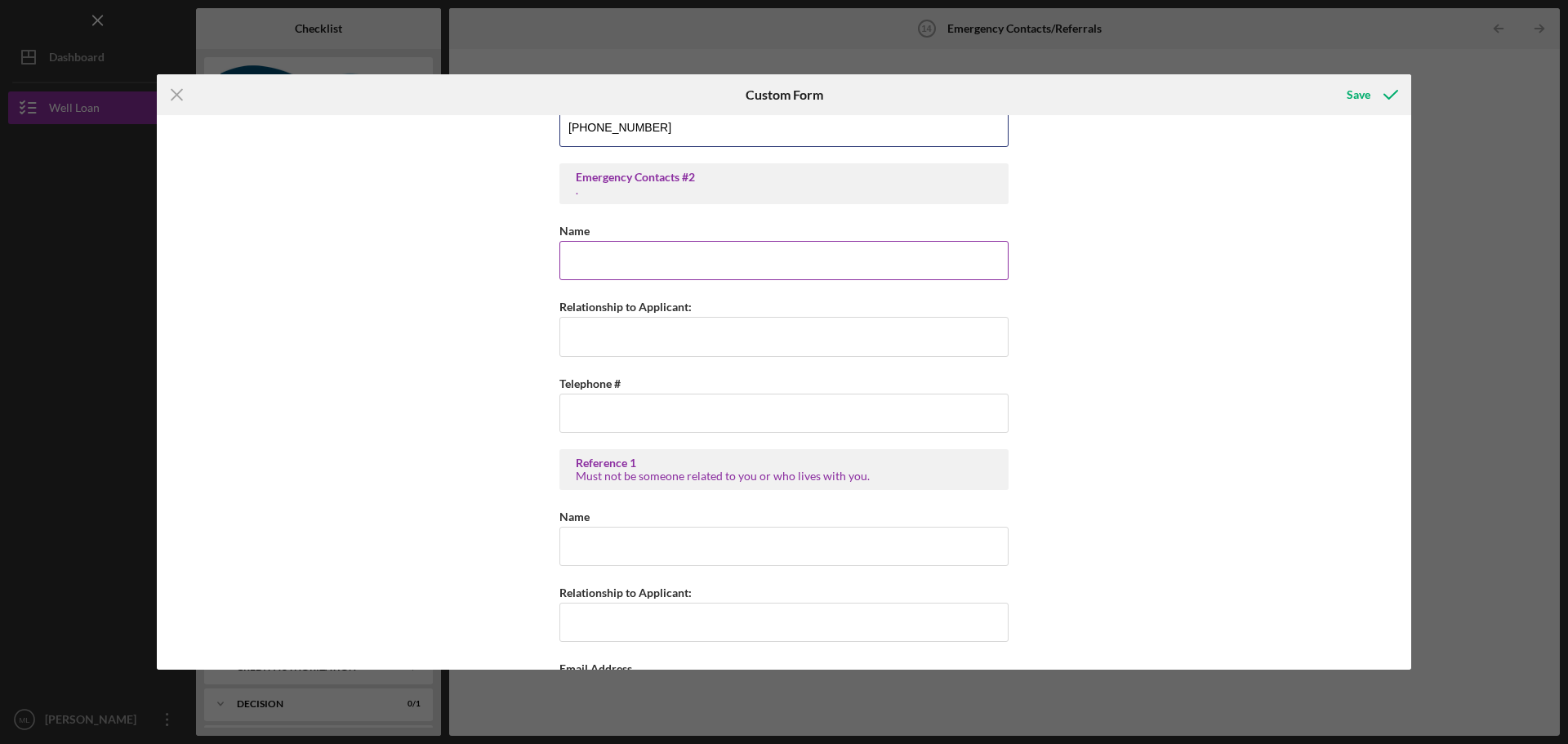
type input "[PHONE_NUMBER]"
click at [657, 247] on input "Name" at bounding box center [784, 260] width 450 height 39
type input "9784301293"
drag, startPoint x: 673, startPoint y: 263, endPoint x: 450, endPoint y: 255, distance: 223.1
click at [450, 255] on div "Emergency Contacts #1 . Name [PERSON_NAME] Relationship to Applicant: Mother In…" at bounding box center [784, 392] width 1255 height 555
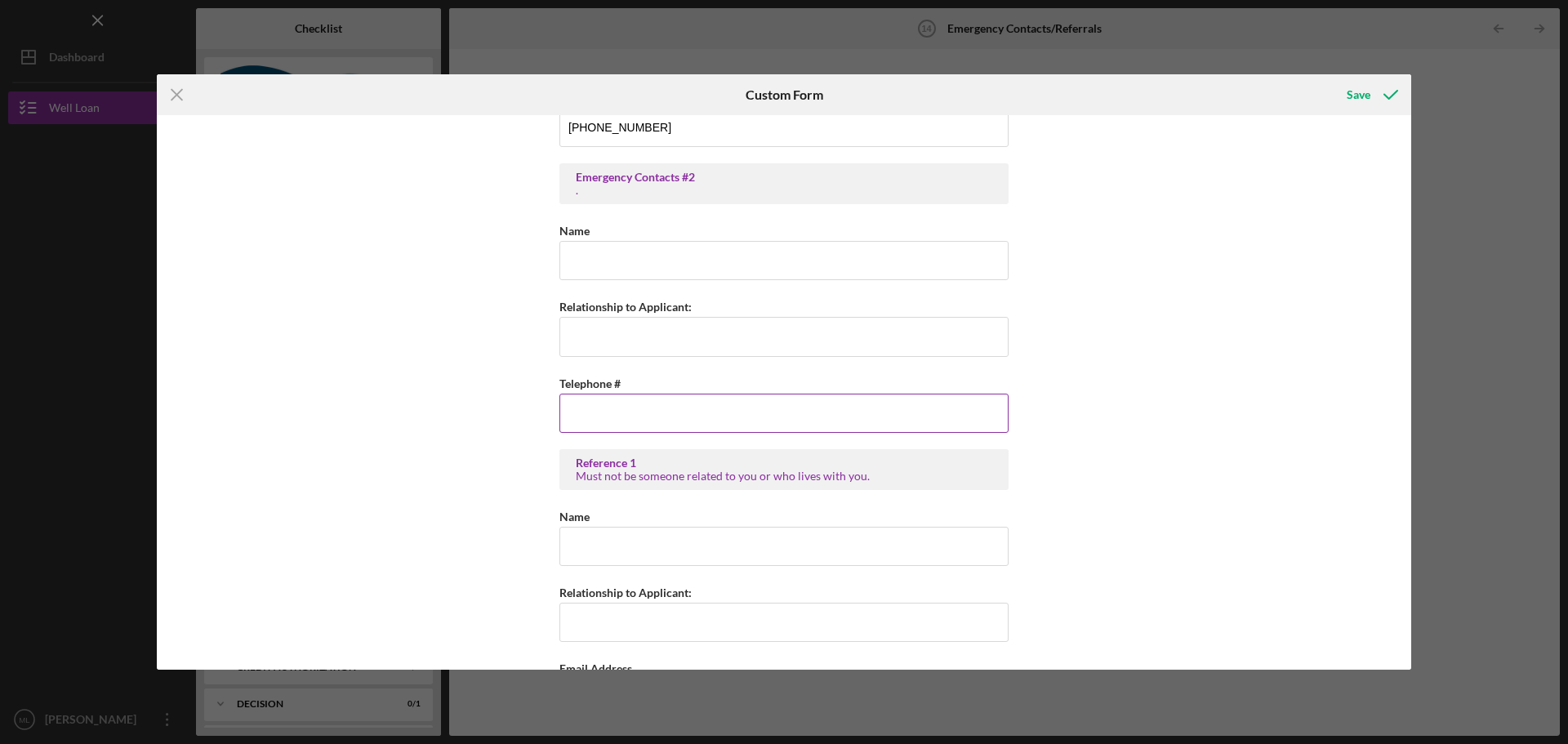
click at [600, 396] on input "Telephone #" at bounding box center [784, 413] width 450 height 39
paste input "[PHONE_NUMBER]"
type input "[PHONE_NUMBER]"
click at [632, 272] on input "Name" at bounding box center [784, 260] width 450 height 39
type input "[PERSON_NAME]"
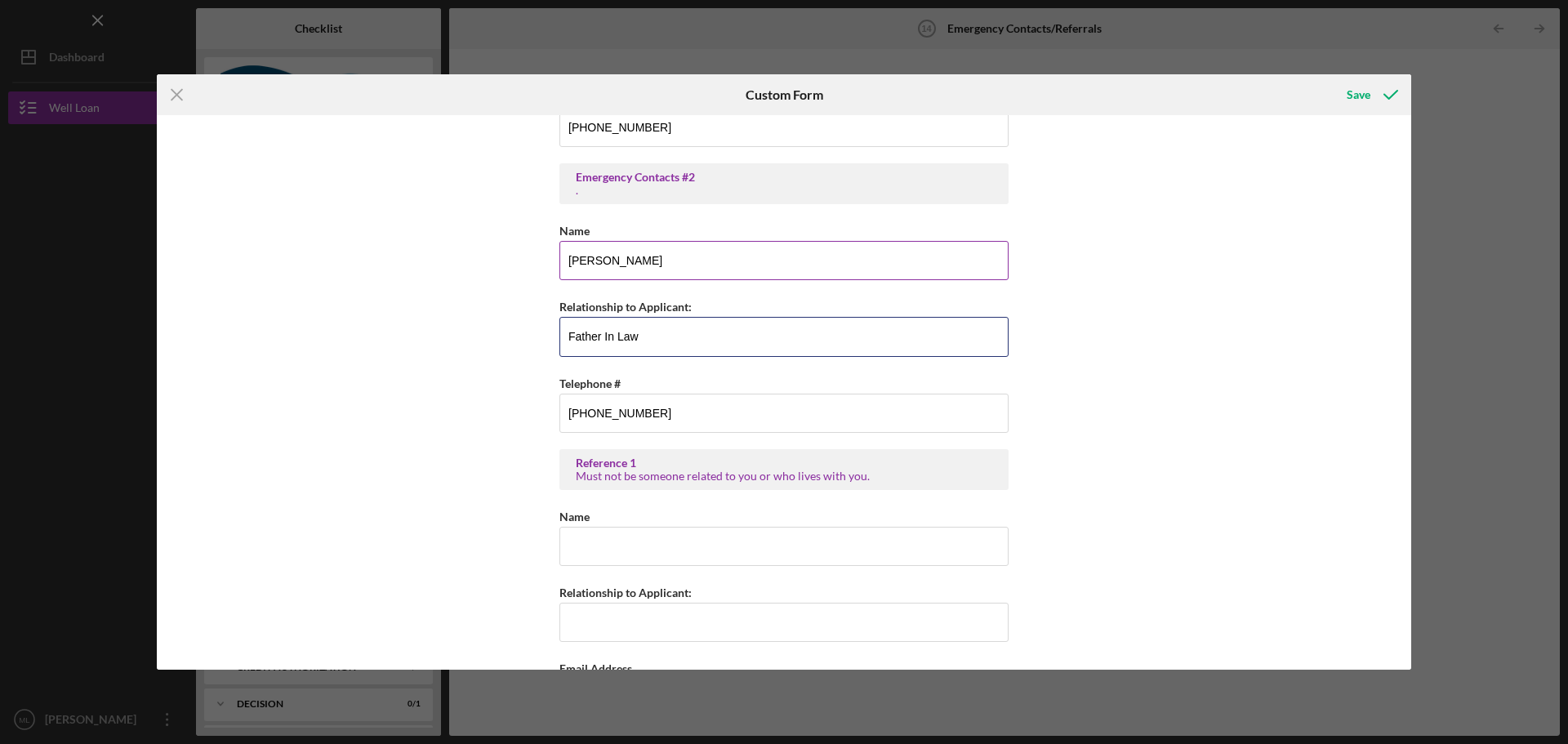
type input "Father In Law"
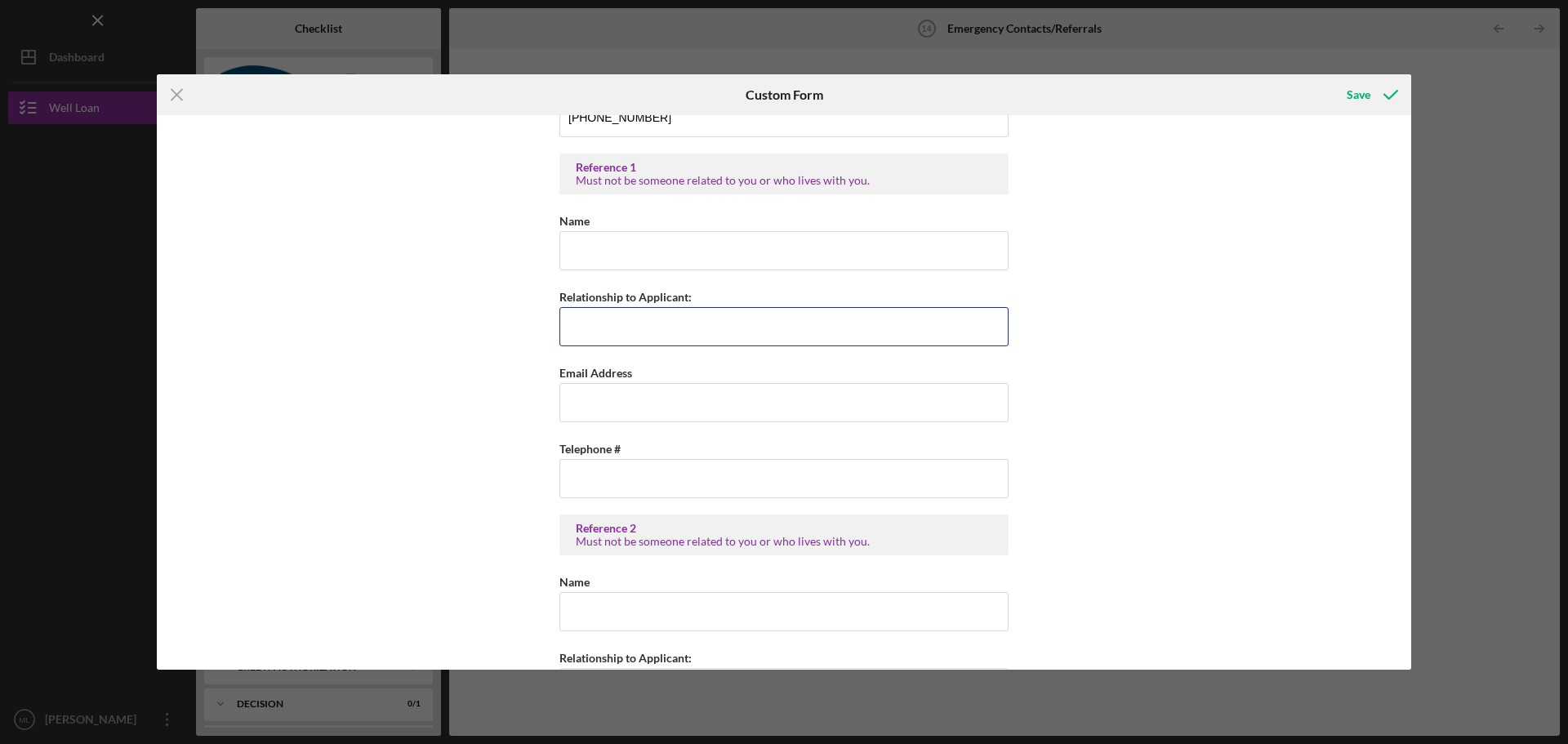
scroll to position [428, 0]
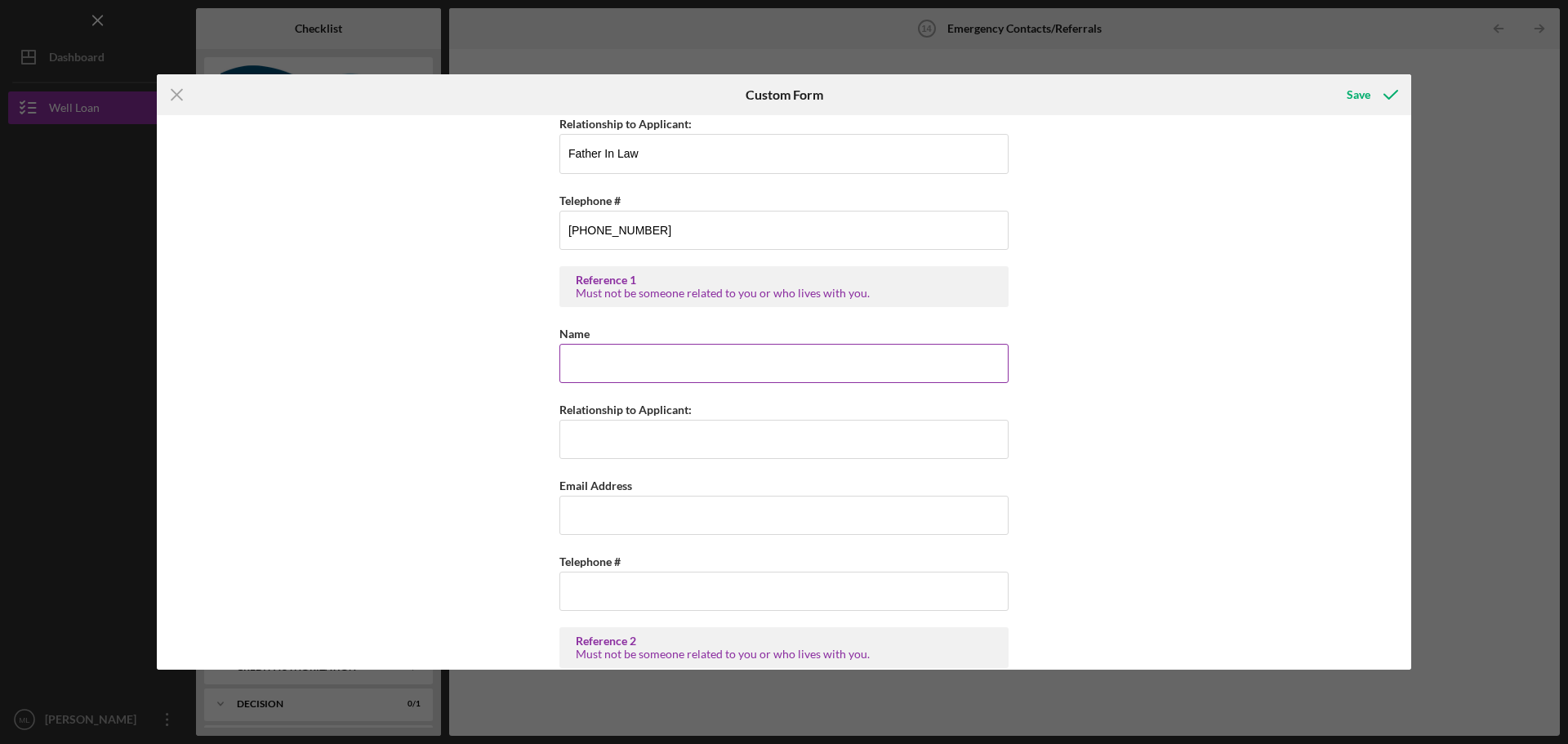
drag, startPoint x: 604, startPoint y: 360, endPoint x: 608, endPoint y: 350, distance: 10.8
click at [604, 358] on input "Name" at bounding box center [784, 363] width 450 height 39
type input "[PERSON_NAME]"
type input "Friend and Former Colleague"
paste input "<[EMAIL_ADDRESS][PERSON_NAME][DOMAIN_NAME]>"
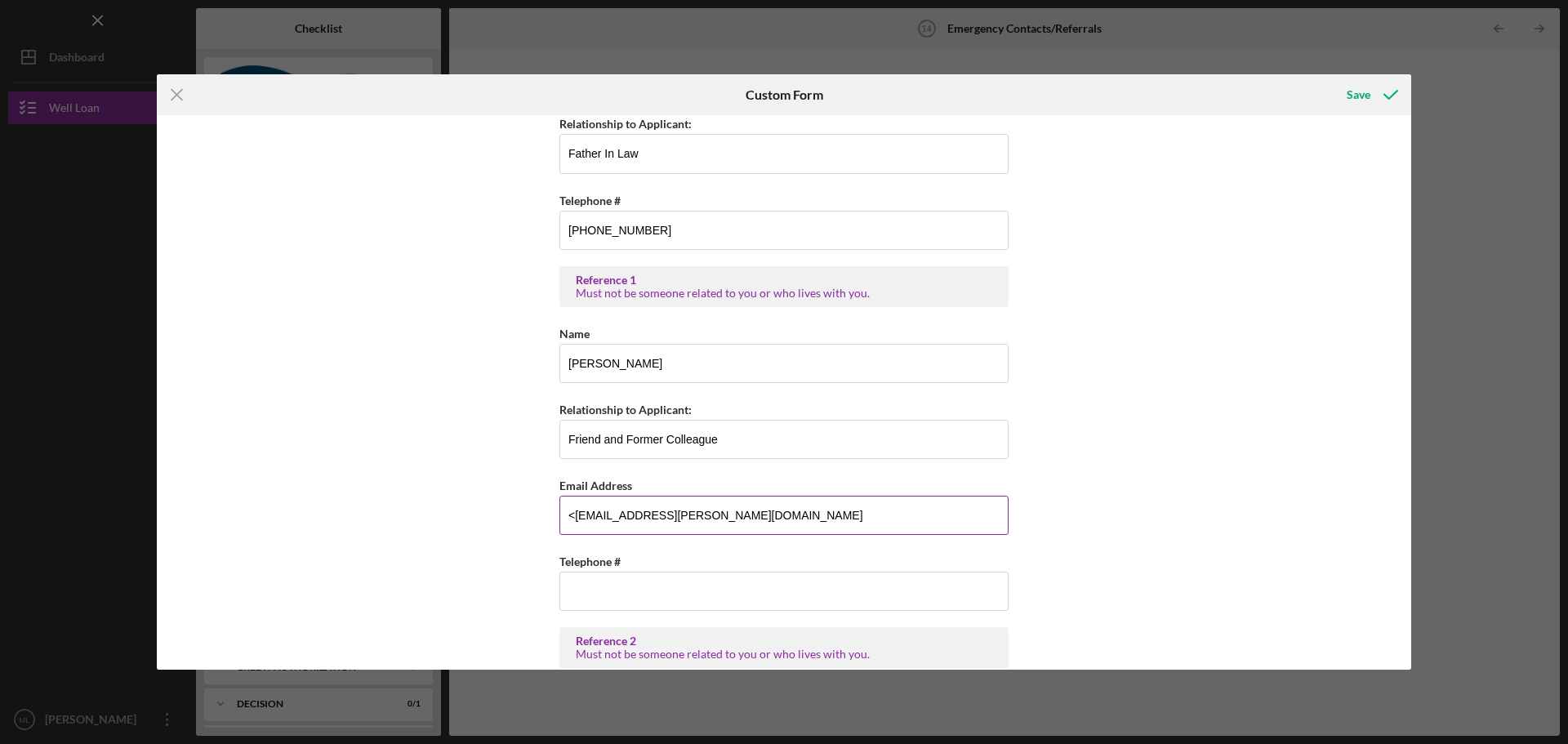
click at [571, 512] on input "<[EMAIL_ADDRESS][PERSON_NAME][DOMAIN_NAME]" at bounding box center [784, 515] width 450 height 39
type input "[EMAIL_ADDRESS][PERSON_NAME][DOMAIN_NAME]"
paste input "[PHONE_NUMBER]"
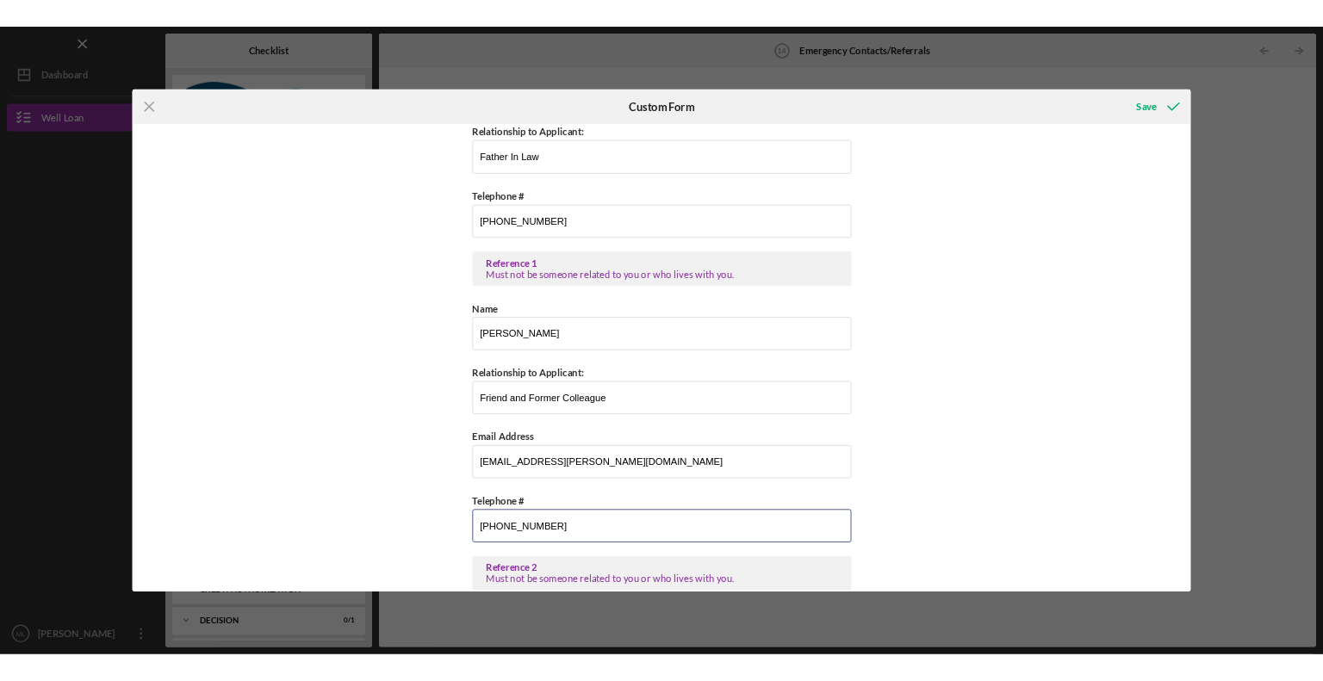
scroll to position [796, 0]
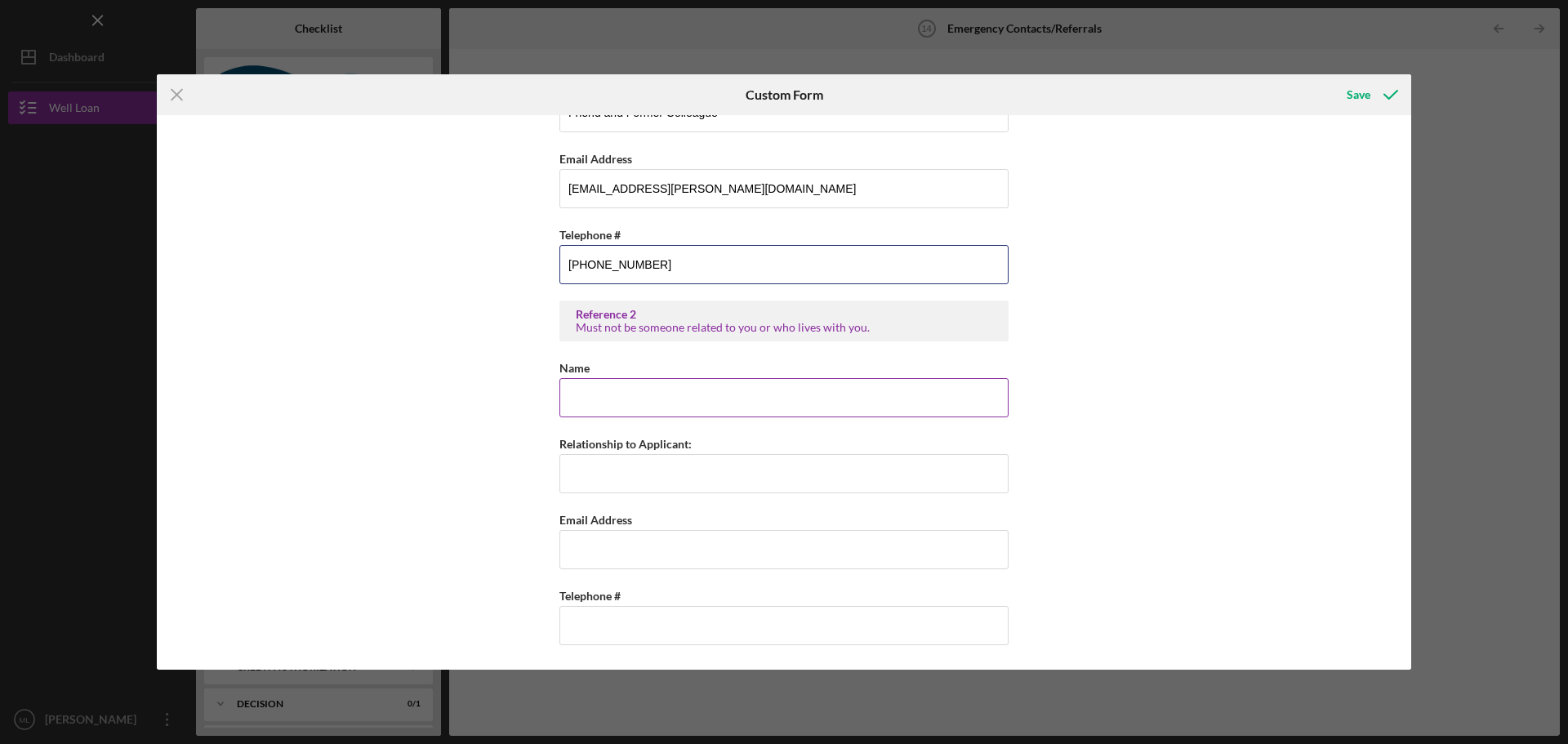
type input "[PHONE_NUMBER]"
click at [675, 402] on input "Name" at bounding box center [784, 398] width 450 height 39
type input "K"
type input "[PERSON_NAME]"
type input "Friend"
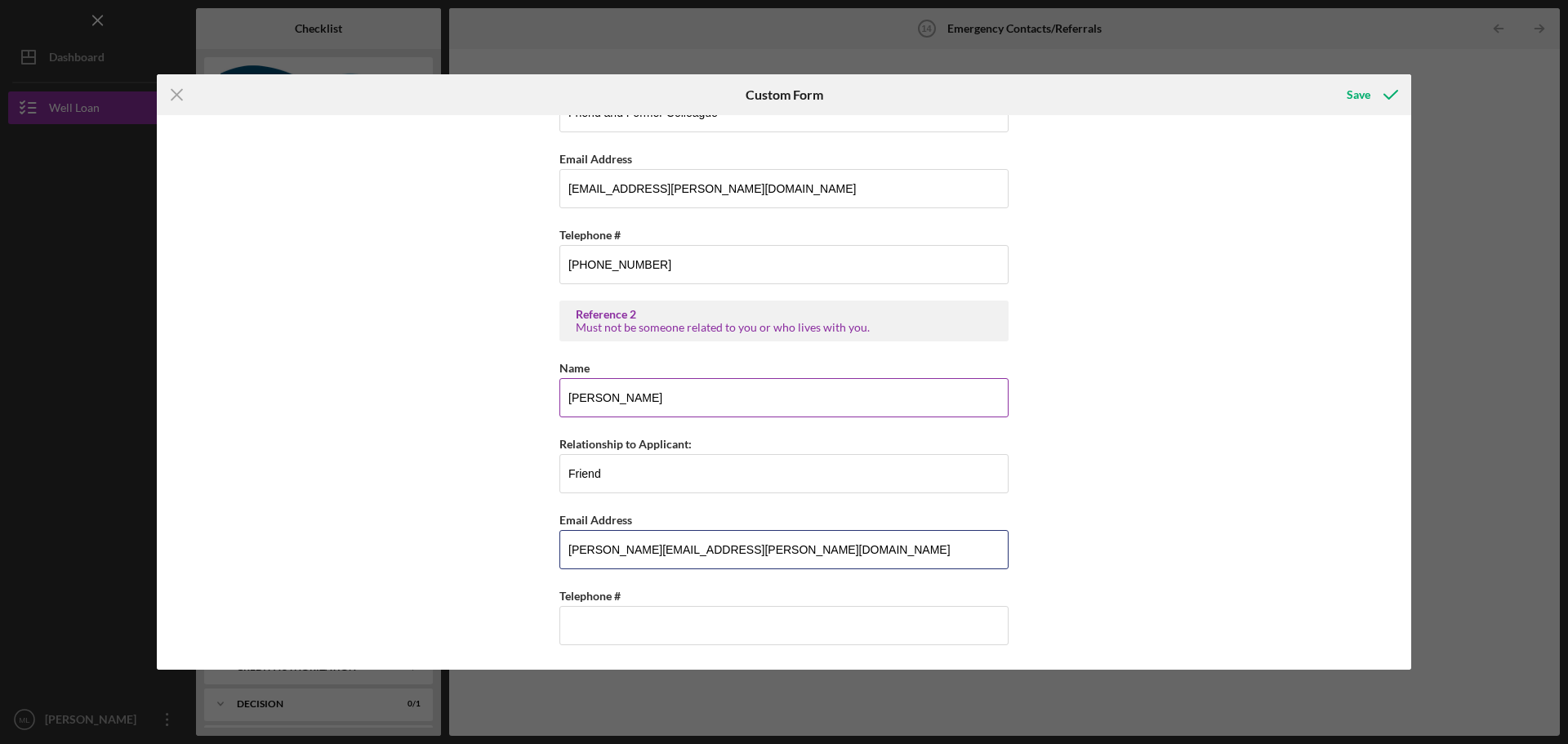
type input "[PERSON_NAME][EMAIL_ADDRESS][PERSON_NAME][DOMAIN_NAME]"
type input "[PHONE_NUMBER]"
click at [1355, 100] on div "Save" at bounding box center [1358, 95] width 24 height 32
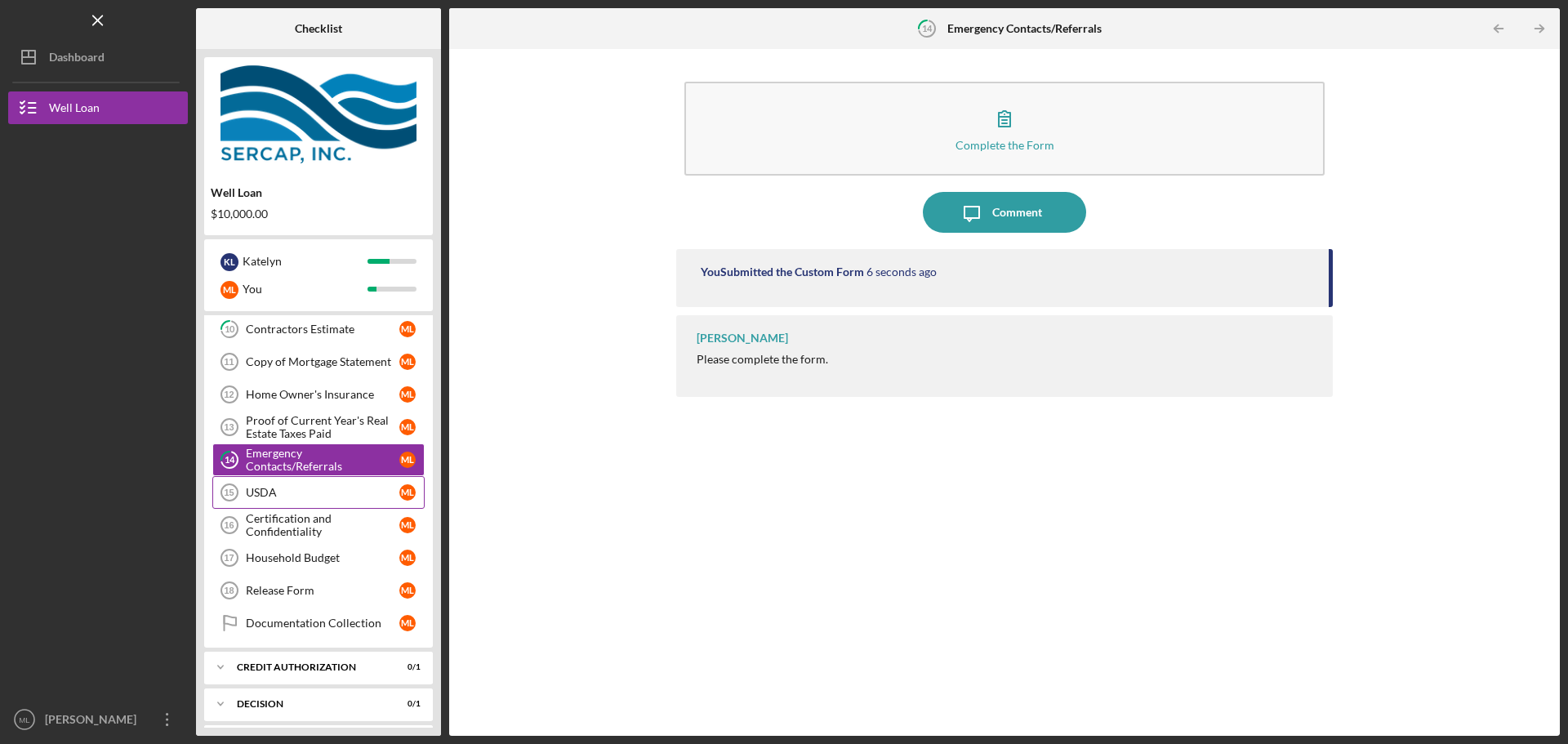
click at [302, 492] on div "USDA" at bounding box center [323, 493] width 154 height 13
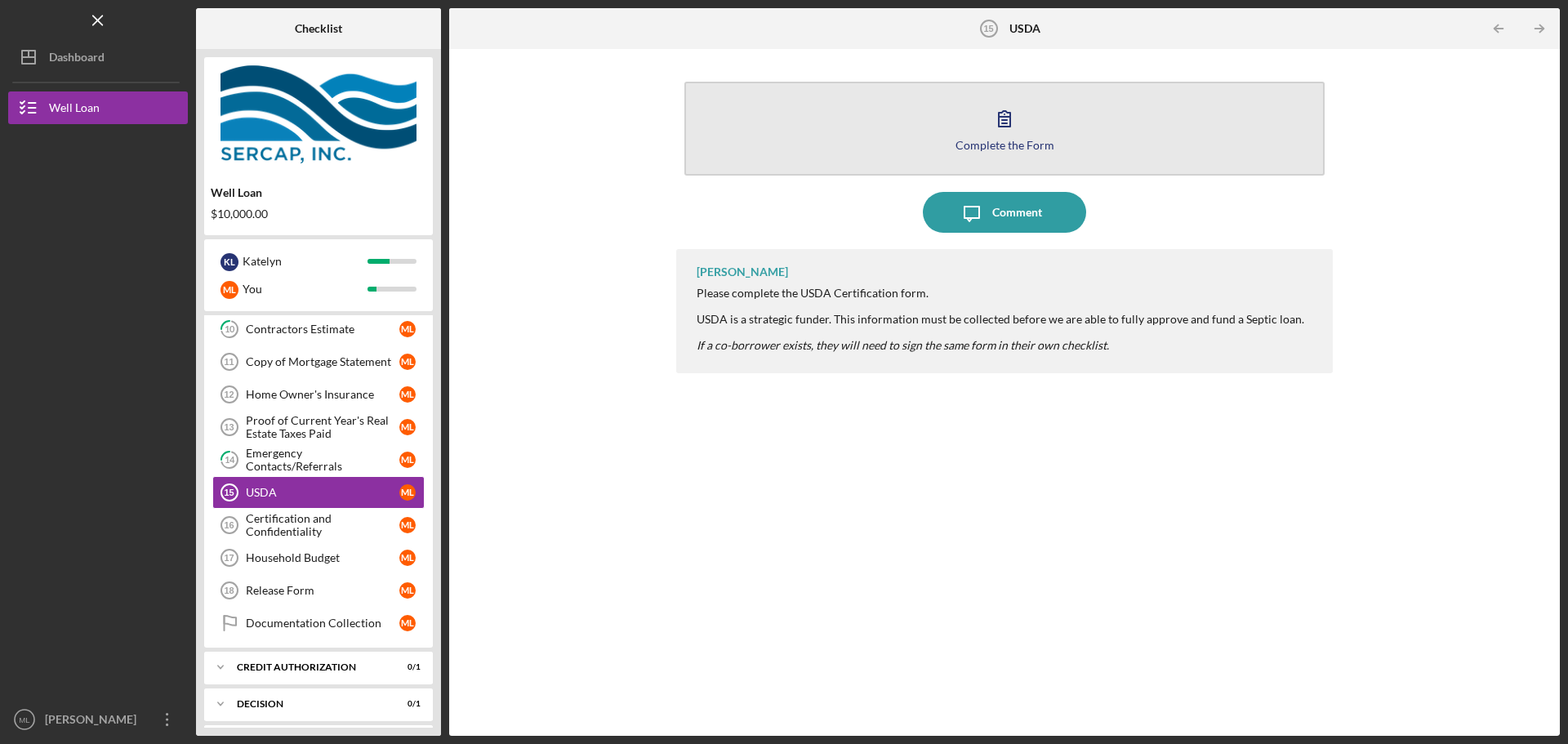
click at [1022, 120] on icon "button" at bounding box center [1005, 118] width 41 height 41
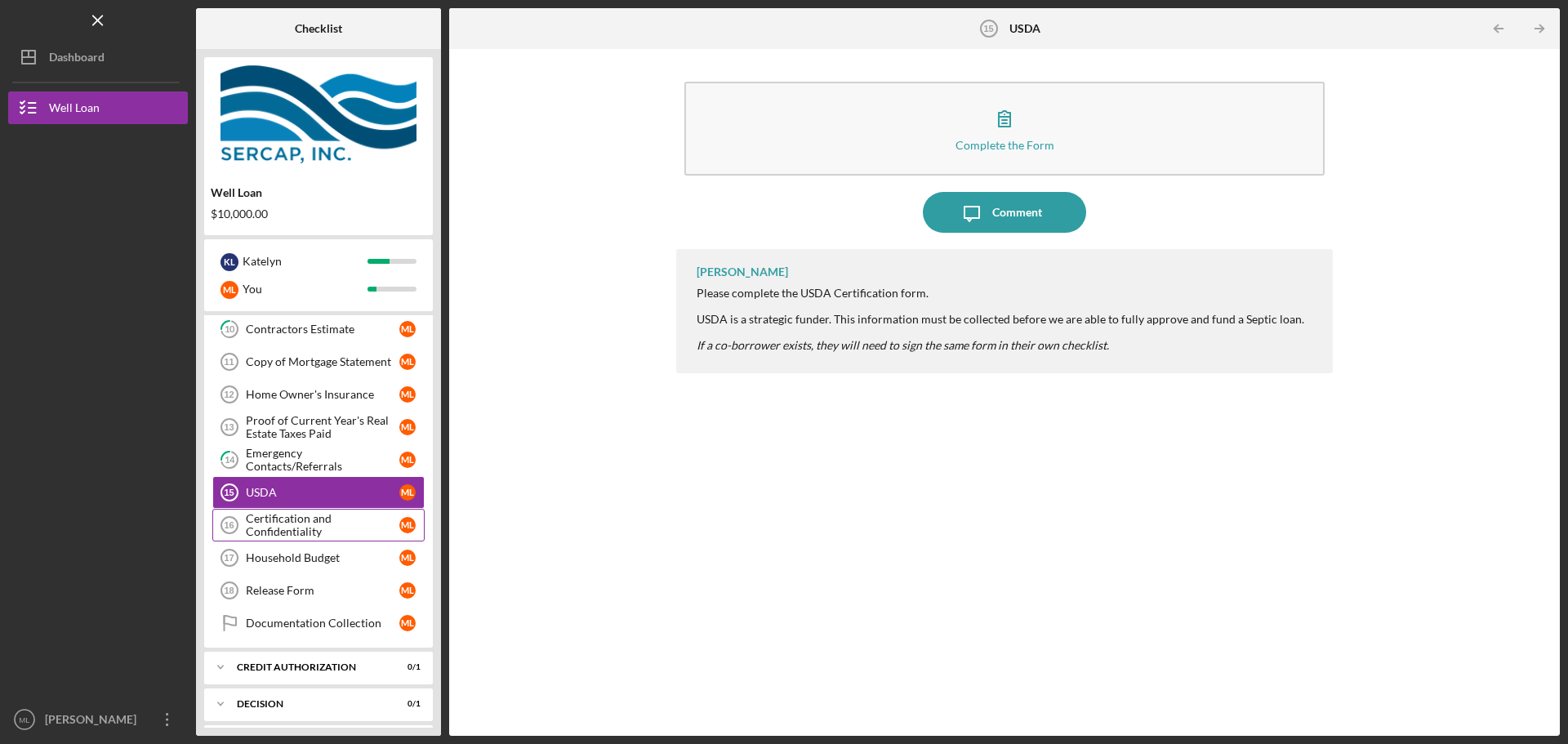
click at [343, 520] on div "Certification and Confidentiality" at bounding box center [323, 526] width 154 height 27
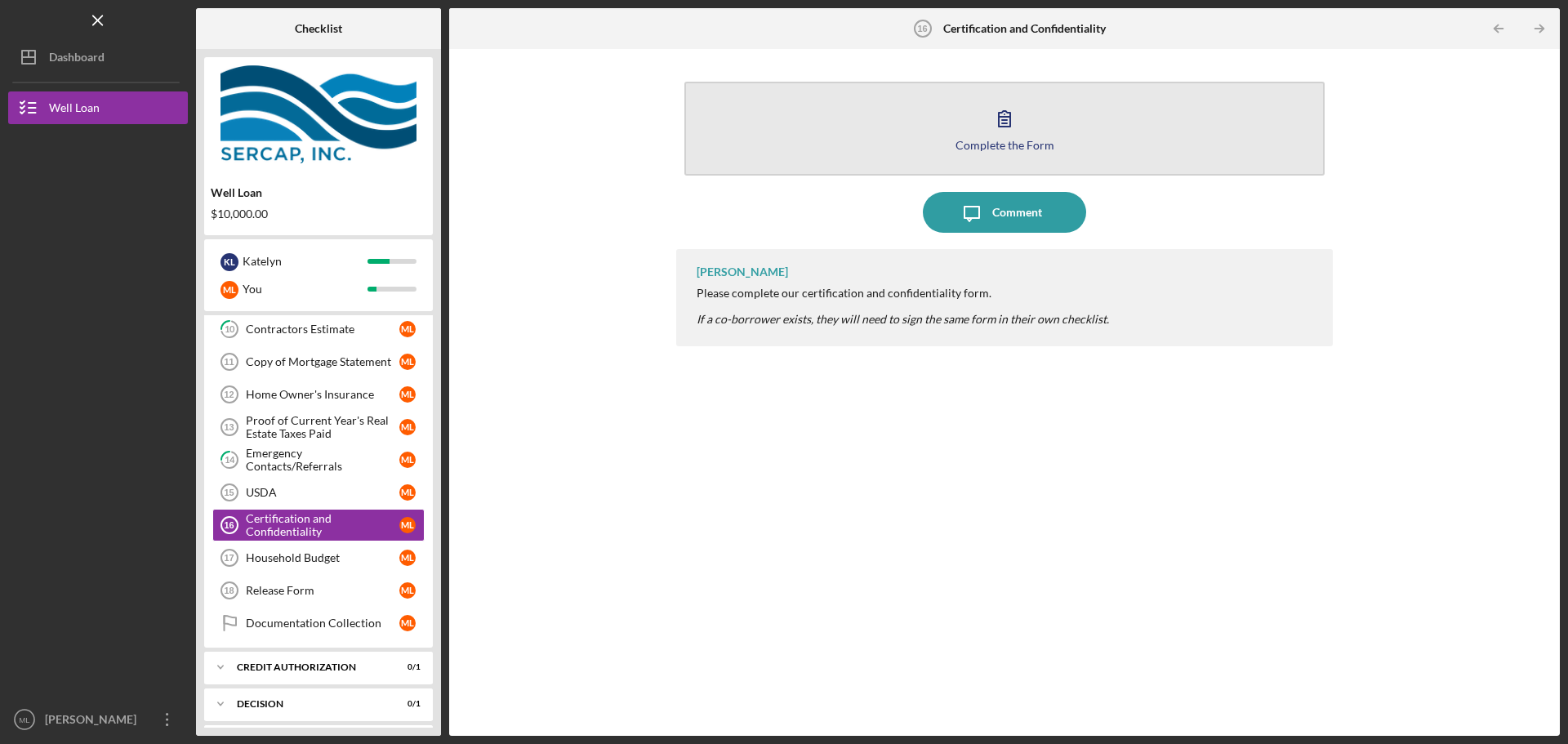
click at [985, 119] on icon "button" at bounding box center [1005, 118] width 41 height 41
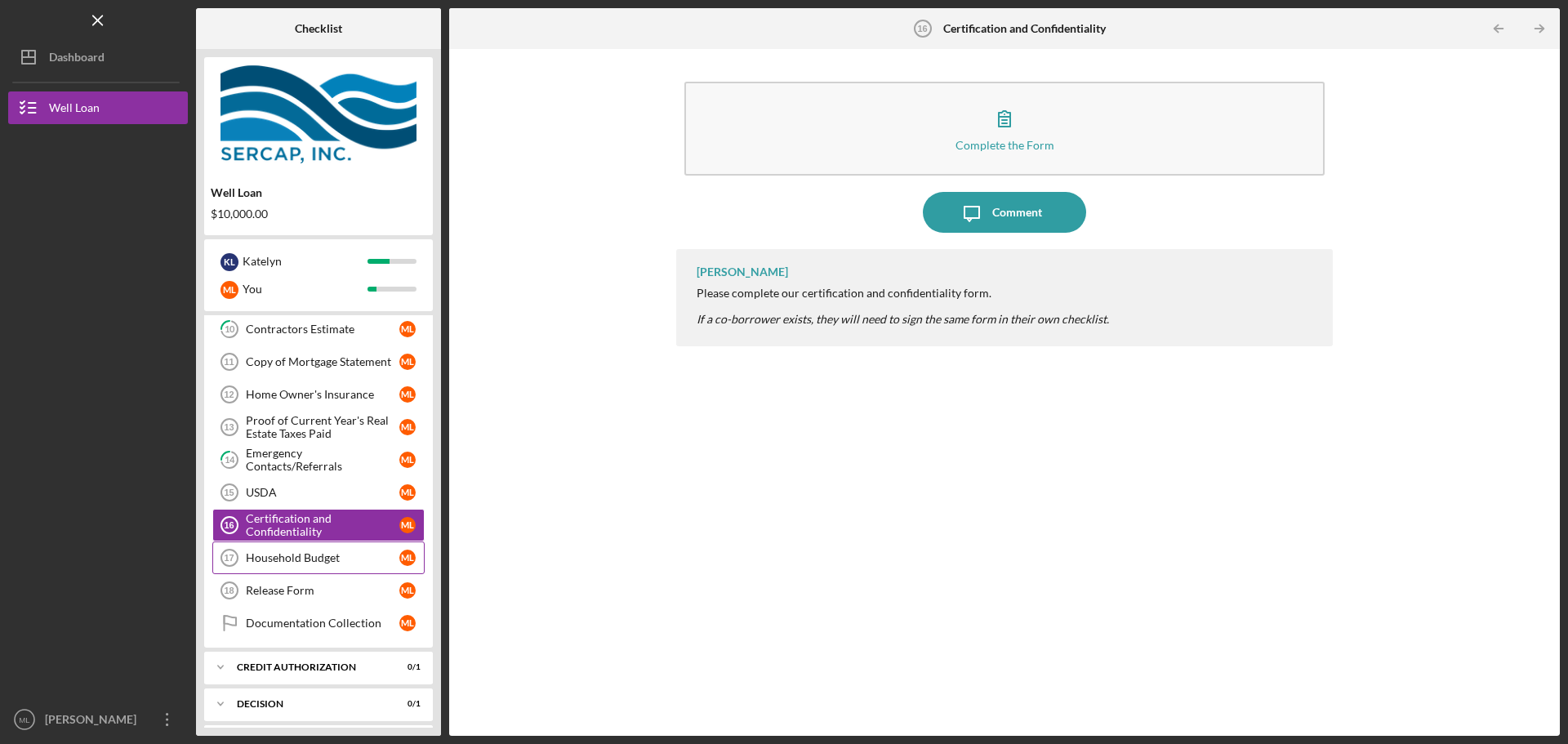
click at [296, 551] on div "Household Budget" at bounding box center [323, 558] width 154 height 13
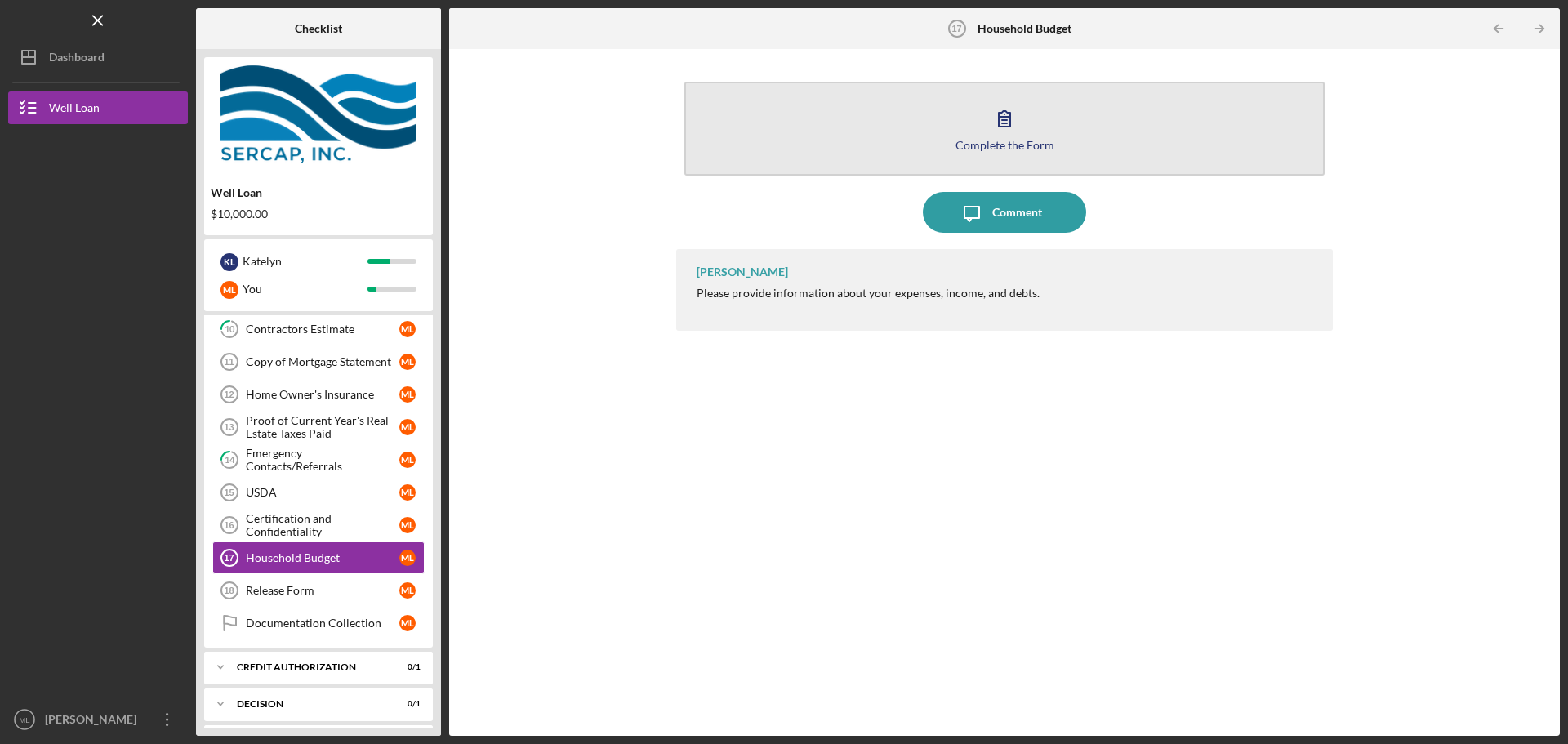
click at [1007, 132] on icon "button" at bounding box center [1005, 118] width 41 height 41
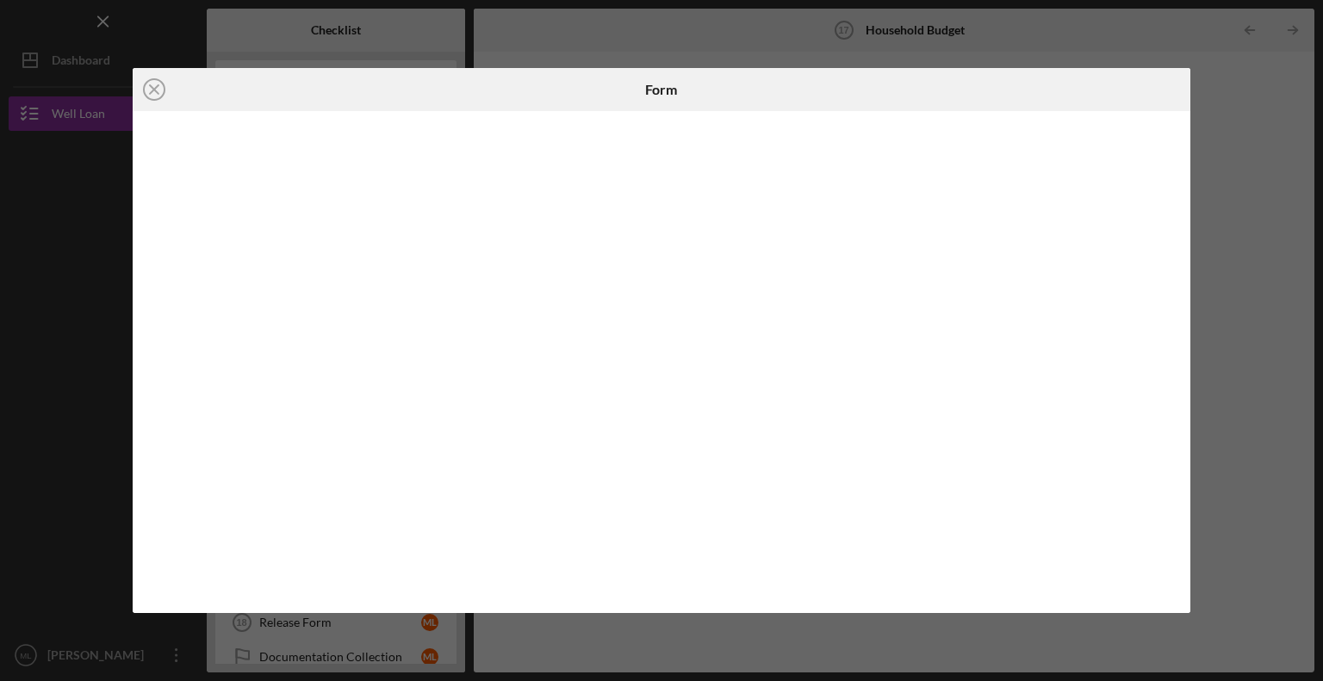
scroll to position [431, 0]
click at [158, 87] on icon "Icon/Close" at bounding box center [154, 89] width 43 height 43
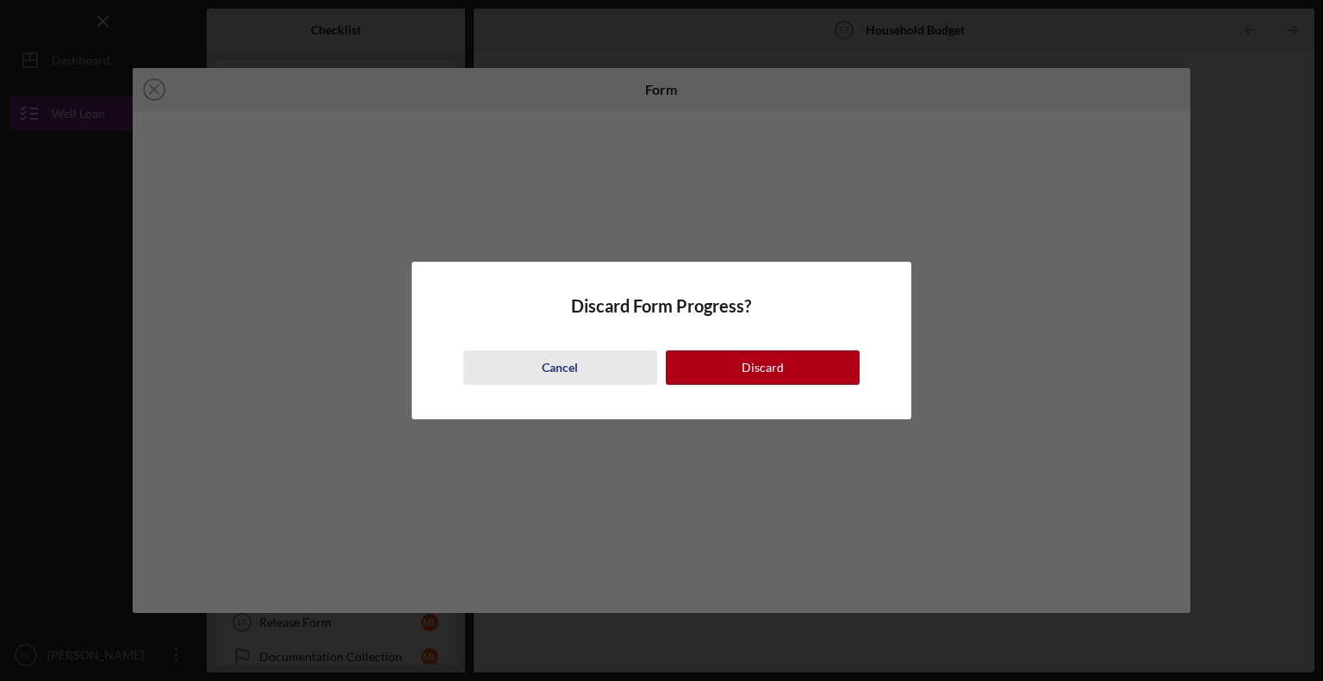
click at [575, 378] on div "Cancel" at bounding box center [560, 367] width 36 height 34
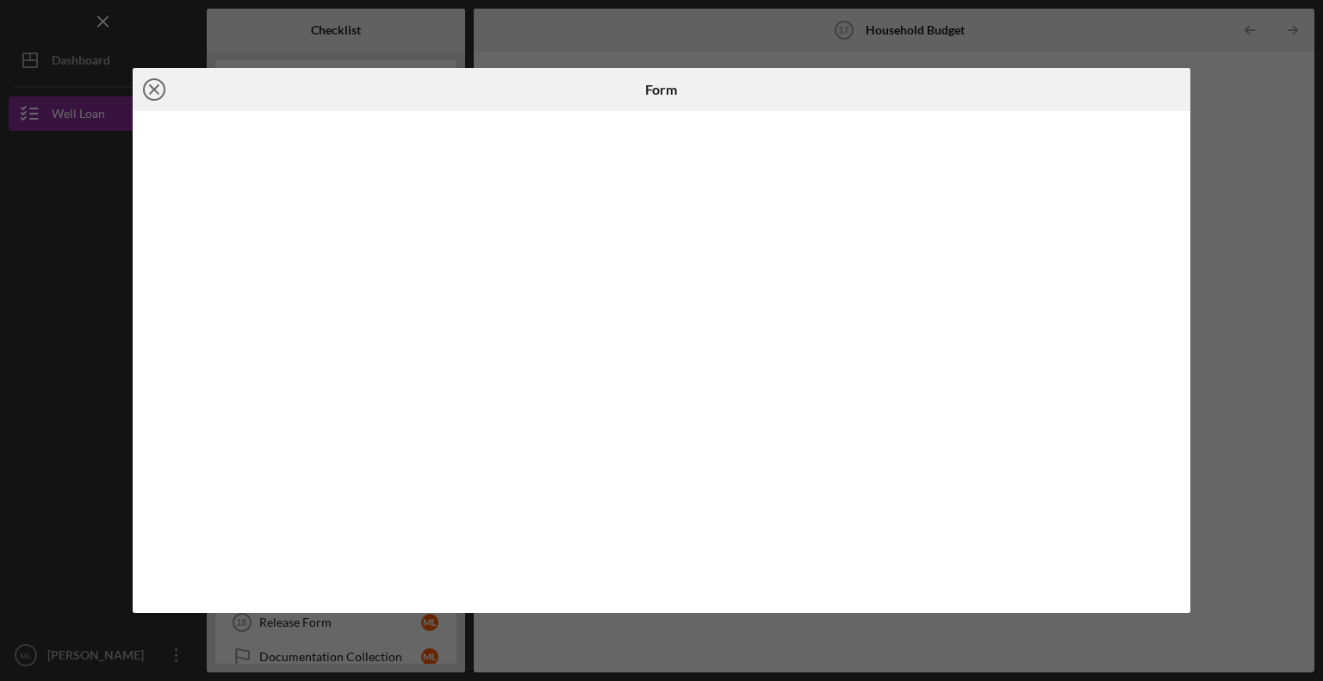
click at [154, 94] on icon "Icon/Close" at bounding box center [154, 89] width 43 height 43
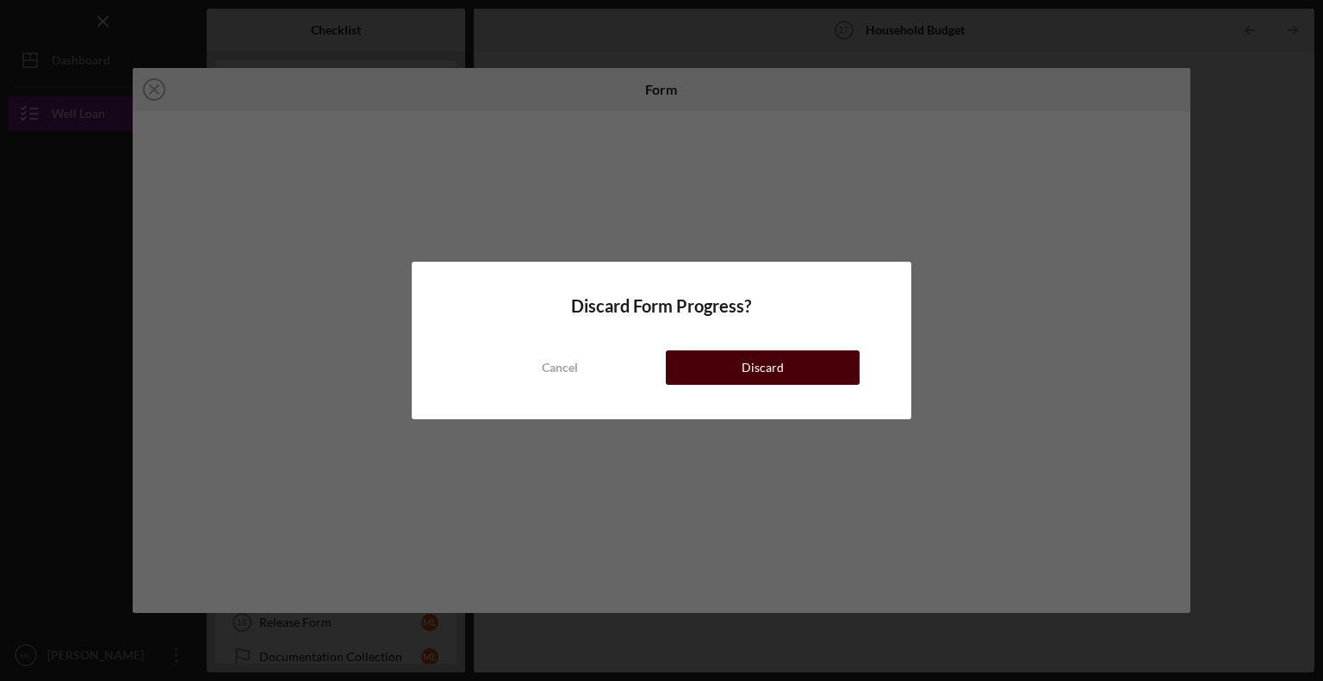
click at [711, 354] on button "Discard" at bounding box center [763, 367] width 194 height 34
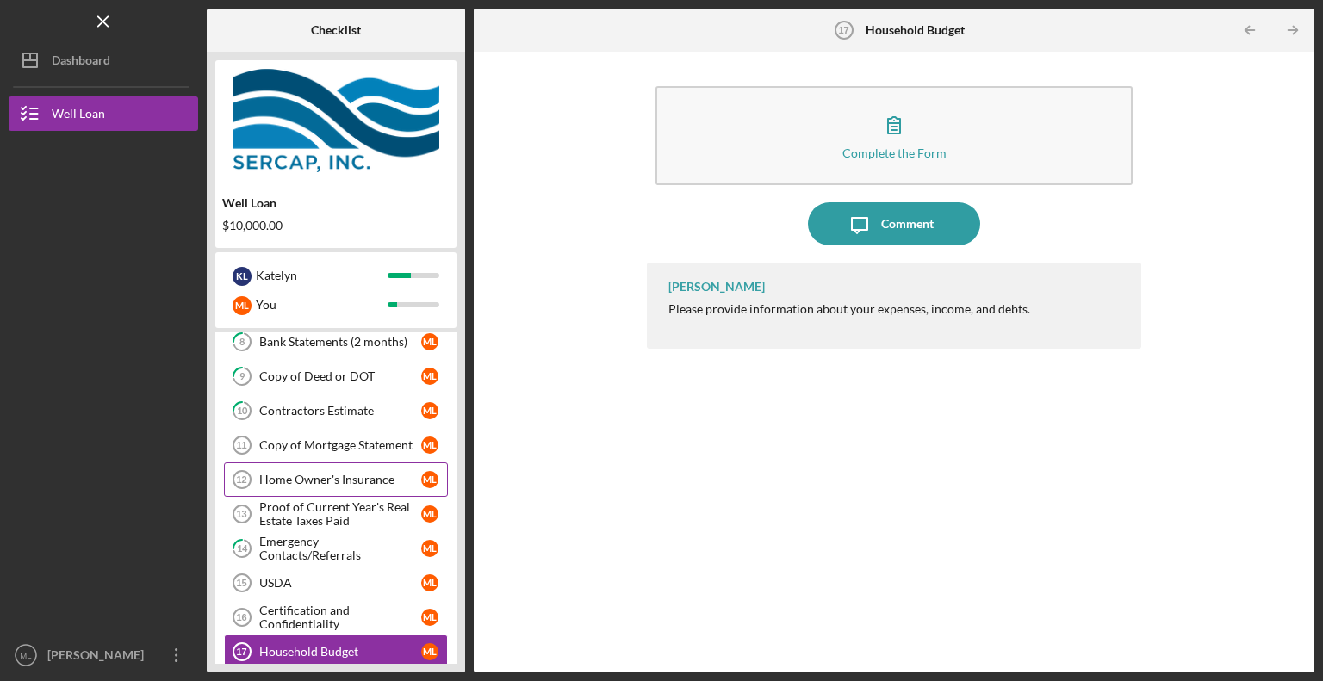
scroll to position [369, 0]
